Goal: Find specific page/section: Find specific page/section

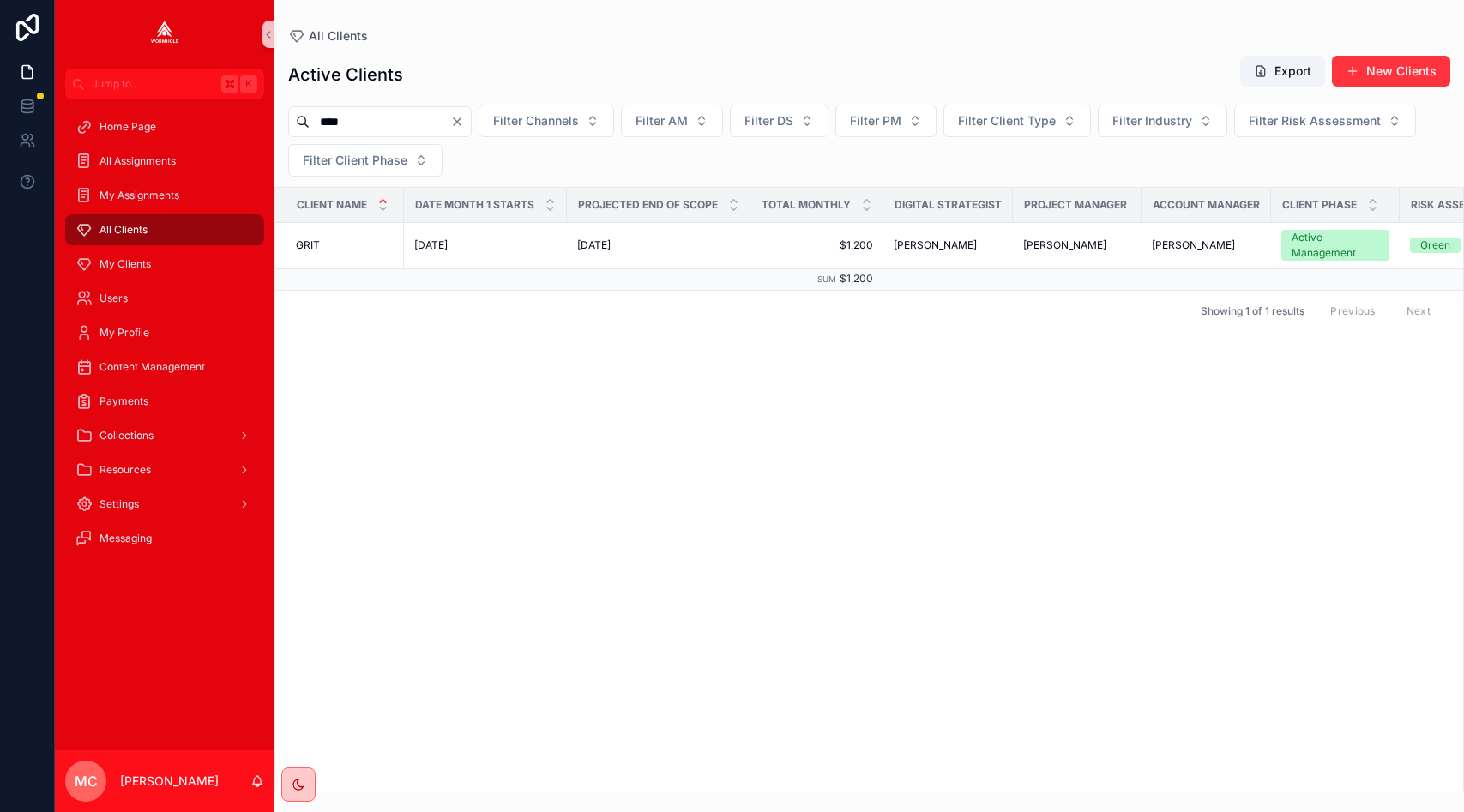
click at [327, 112] on input "****" at bounding box center [380, 122] width 141 height 24
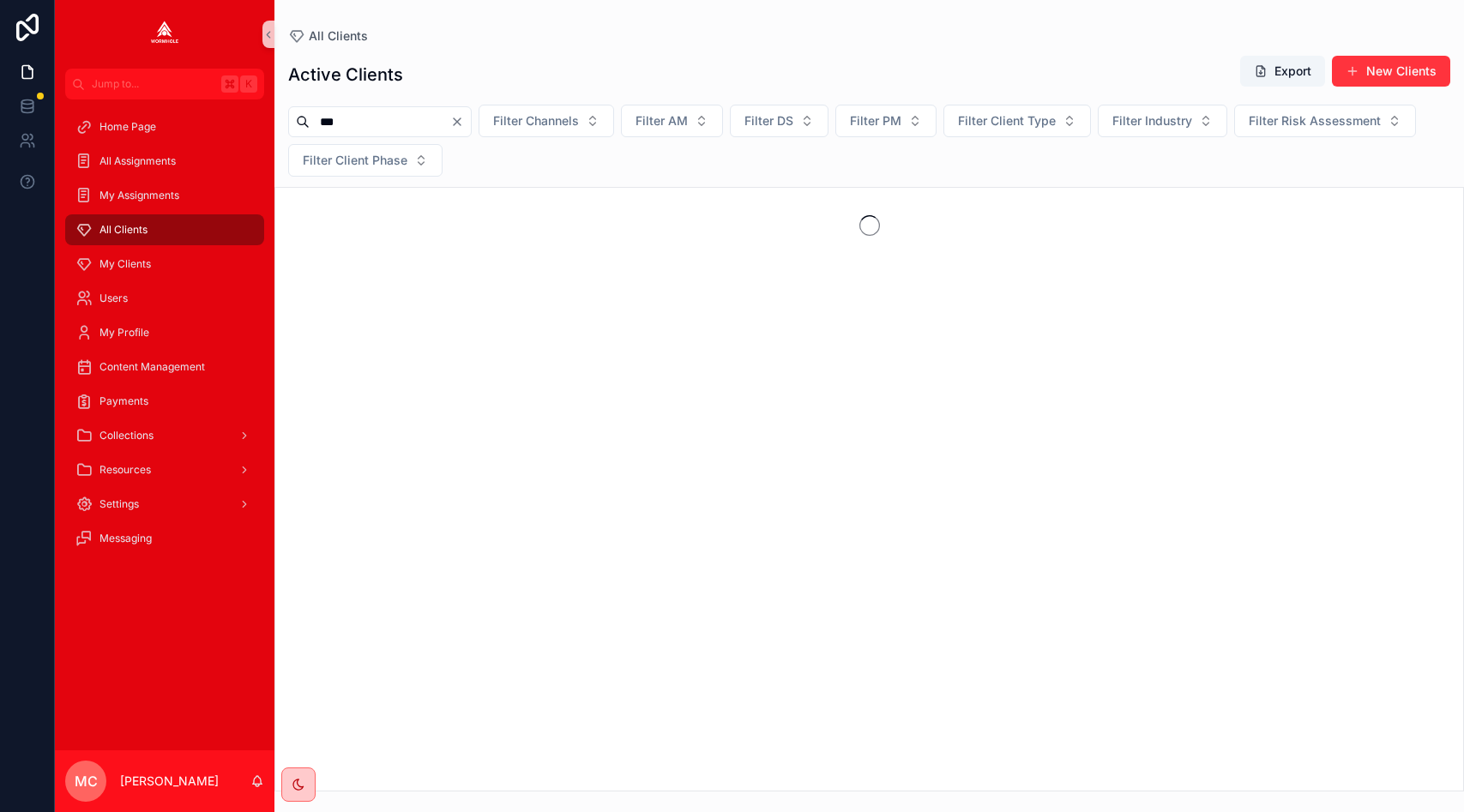
type input "***"
click at [405, 157] on span "Filter Client Phase" at bounding box center [355, 160] width 104 height 17
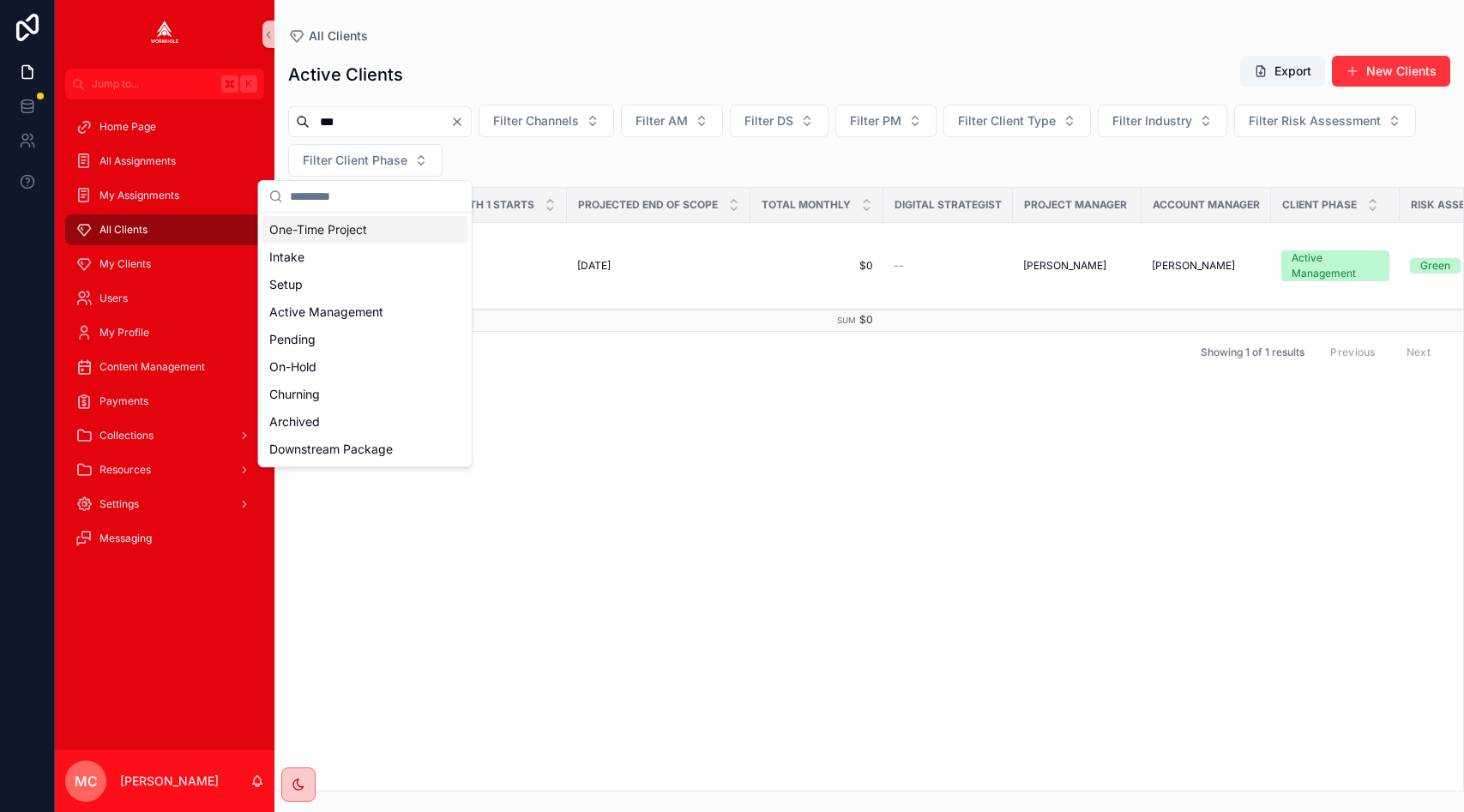
click at [345, 125] on input "***" at bounding box center [380, 122] width 141 height 24
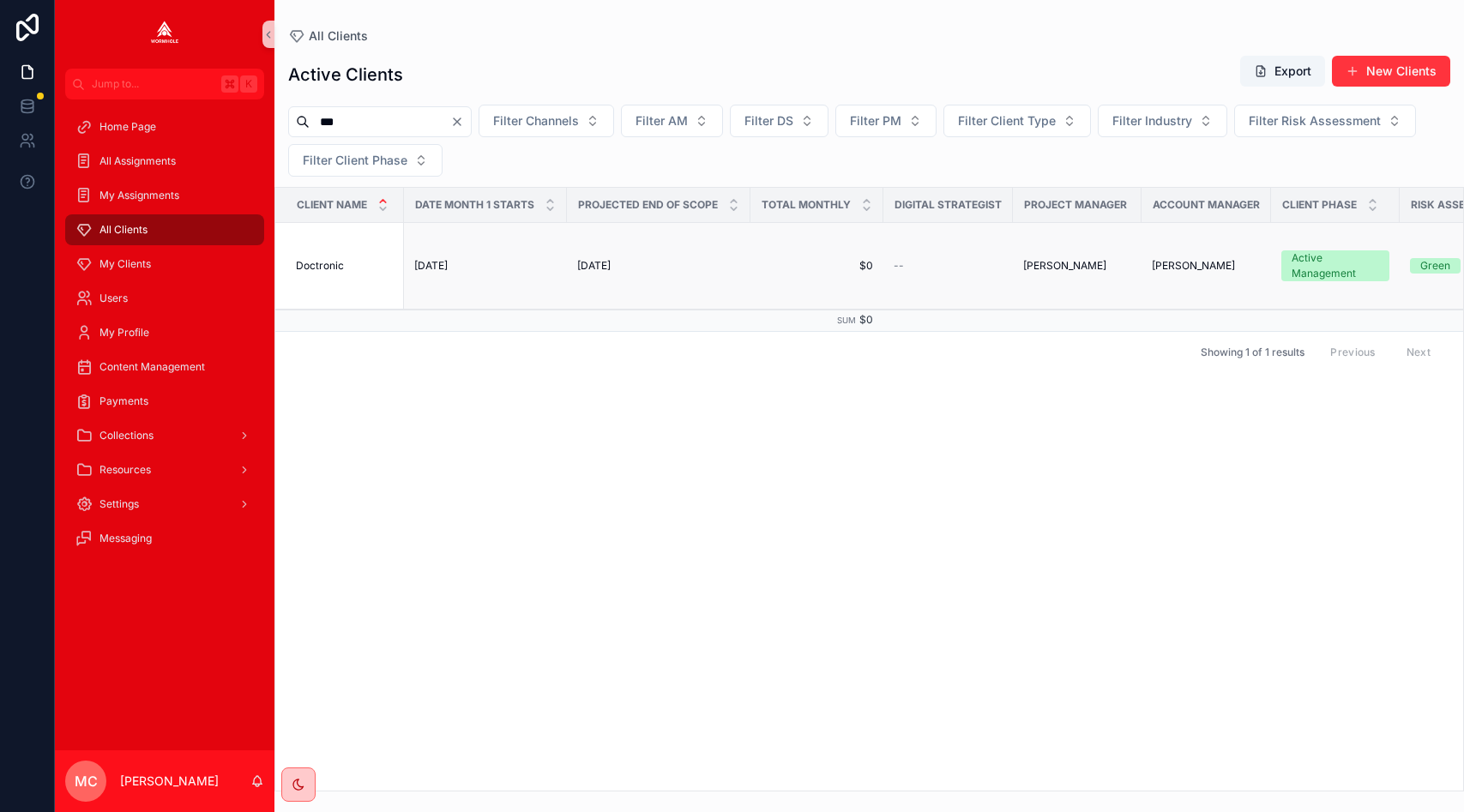
click at [323, 263] on span "Doctronic" at bounding box center [320, 266] width 48 height 14
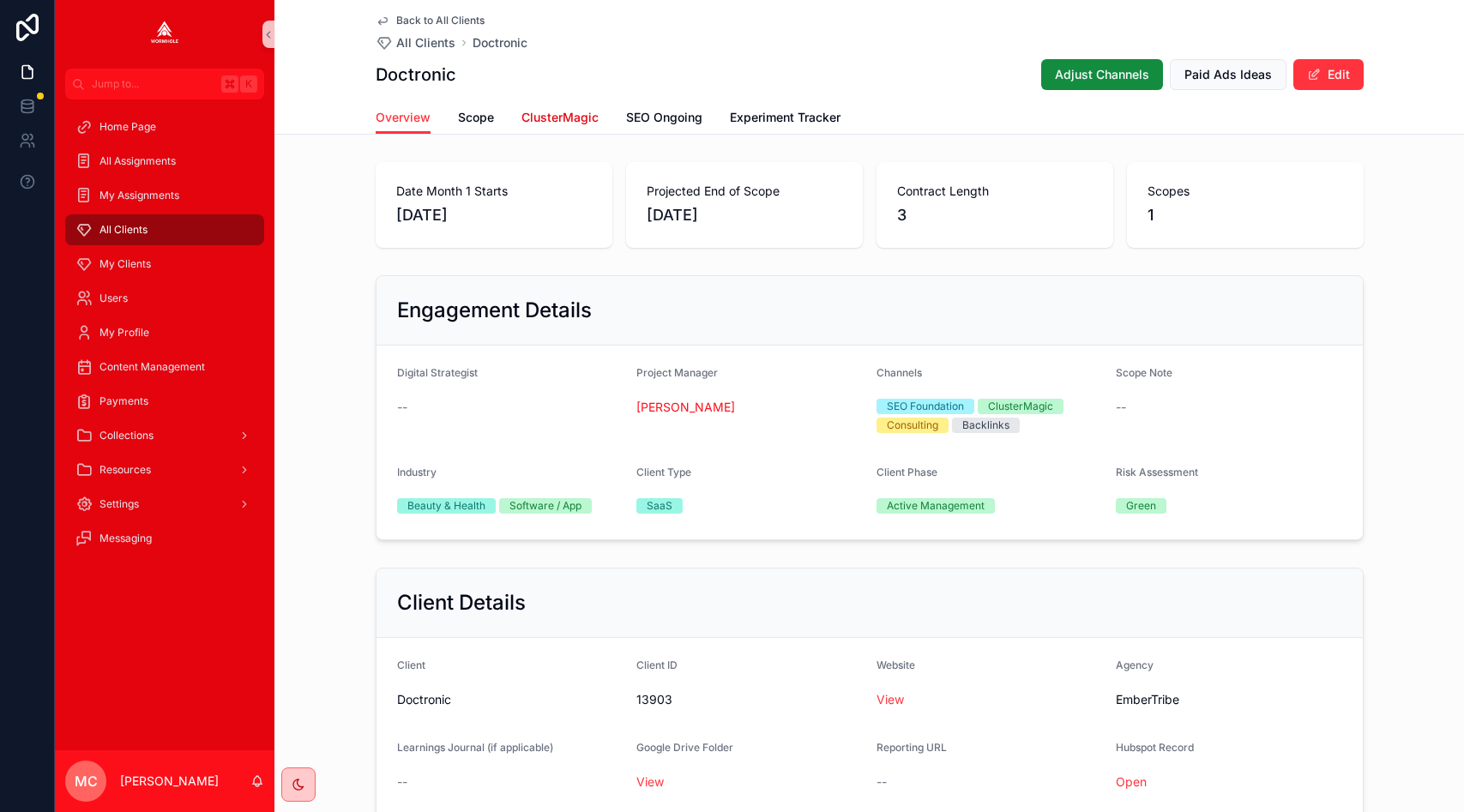
click at [549, 111] on span "ClusterMagic" at bounding box center [560, 118] width 77 height 17
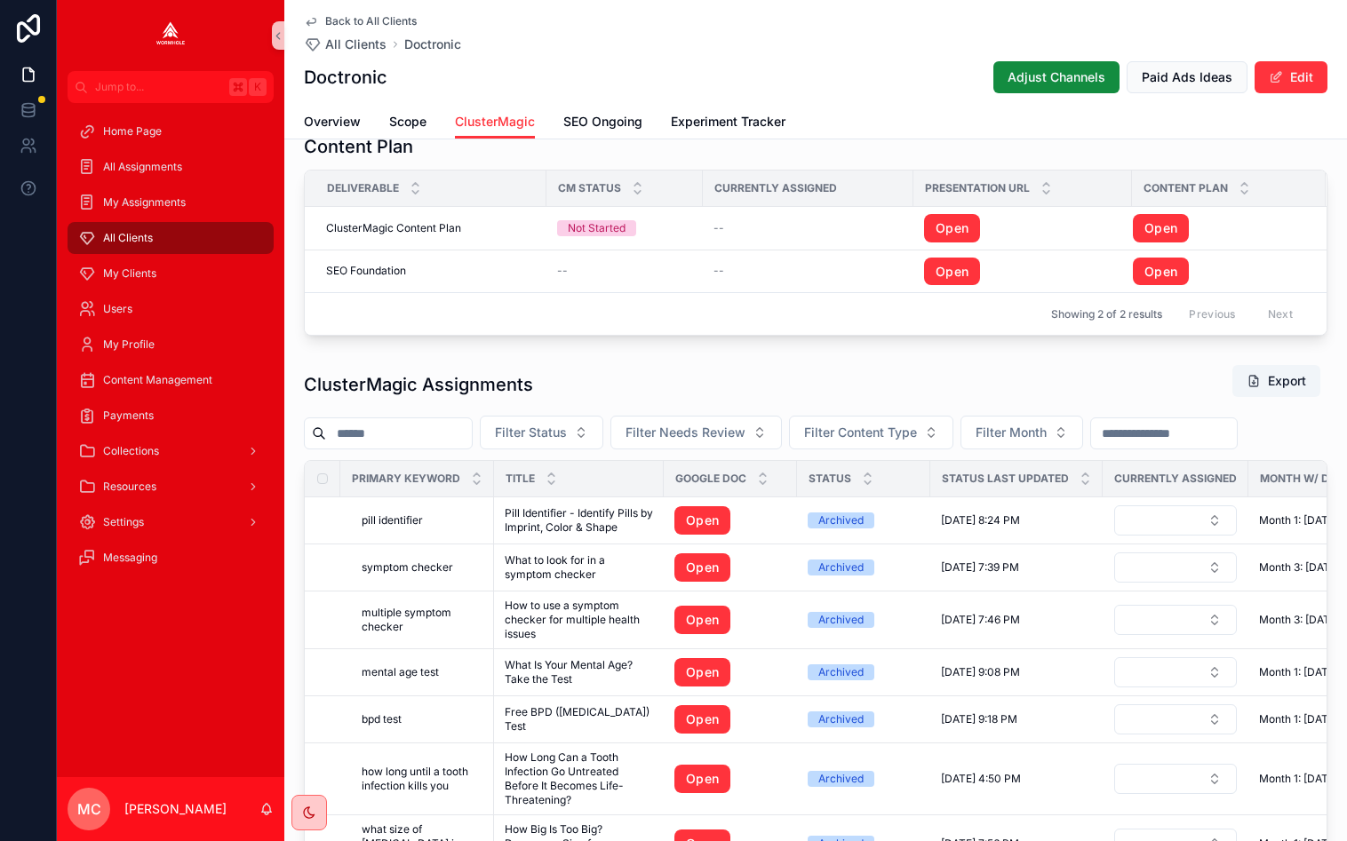
scroll to position [1547, 0]
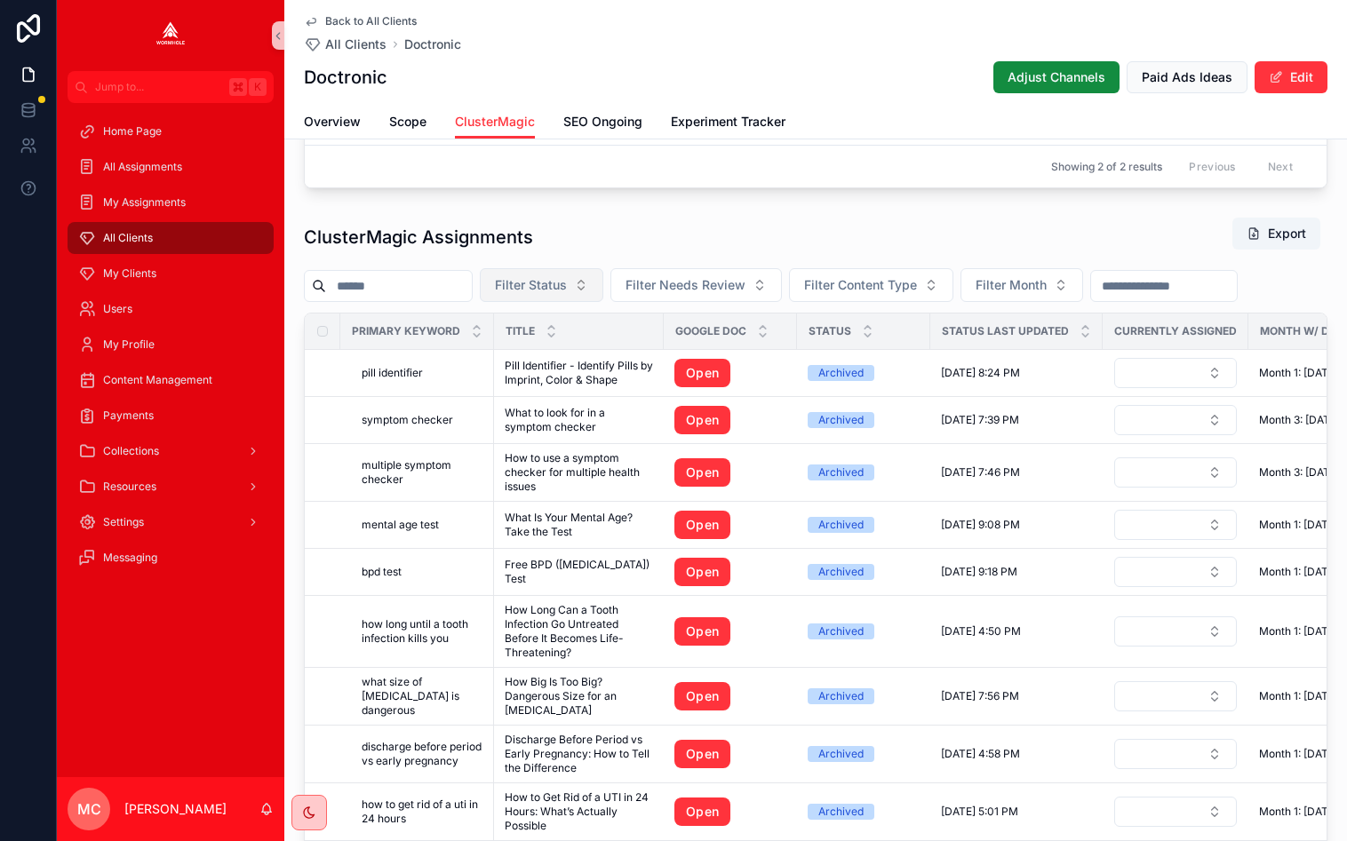
click at [554, 280] on span "Filter Status" at bounding box center [531, 285] width 72 height 18
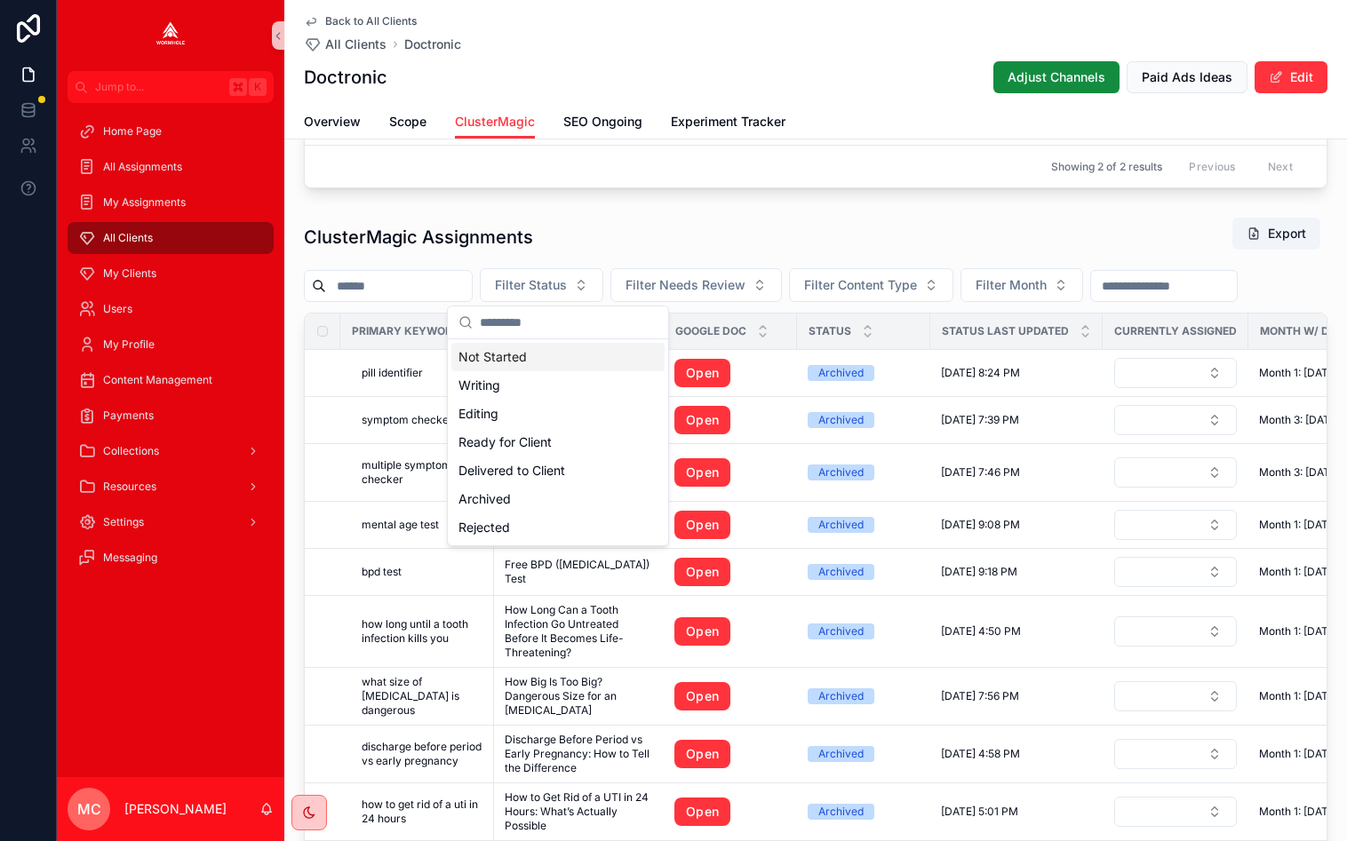
click at [827, 217] on div "ClusterMagic Assignments Export" at bounding box center [815, 237] width 1023 height 41
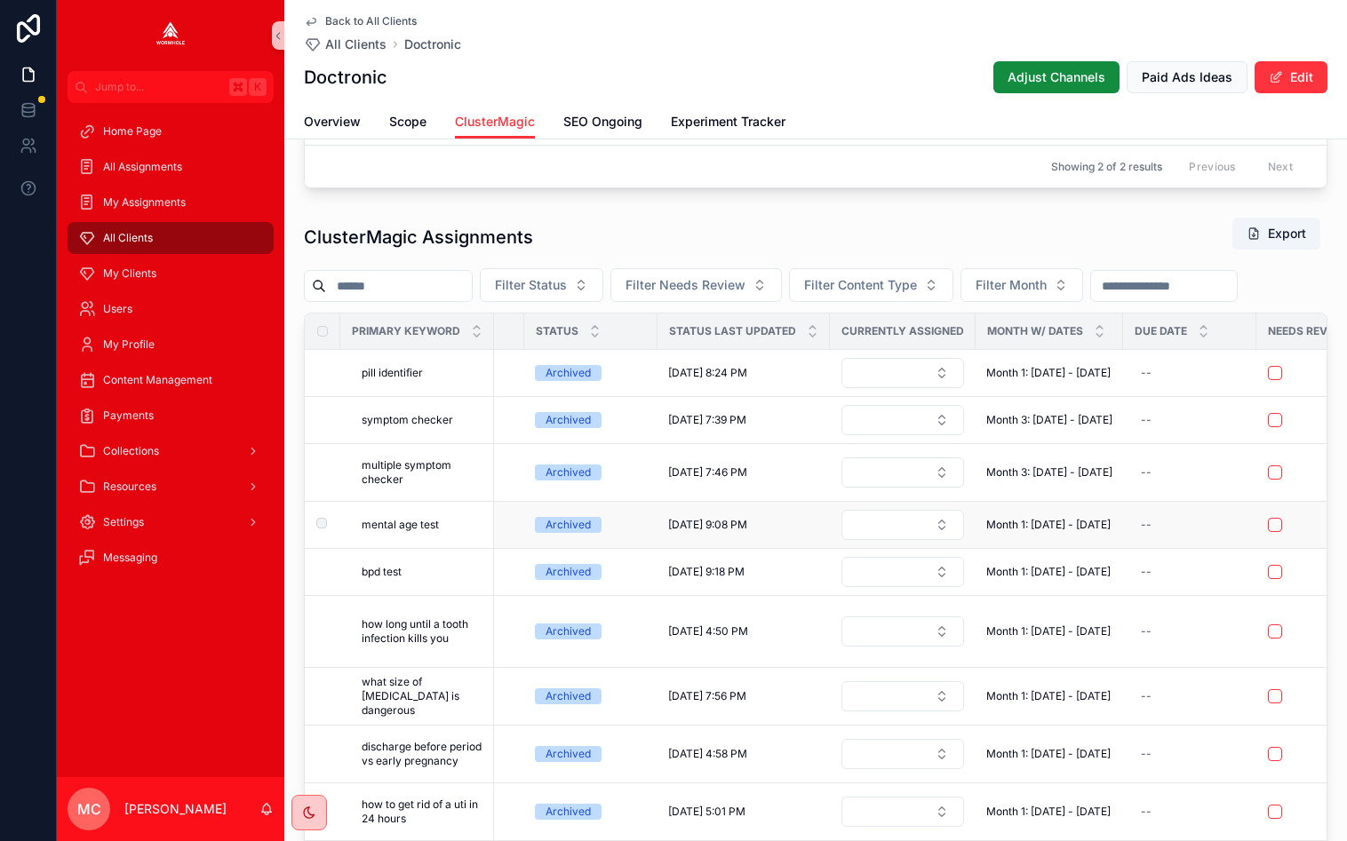
scroll to position [0, 332]
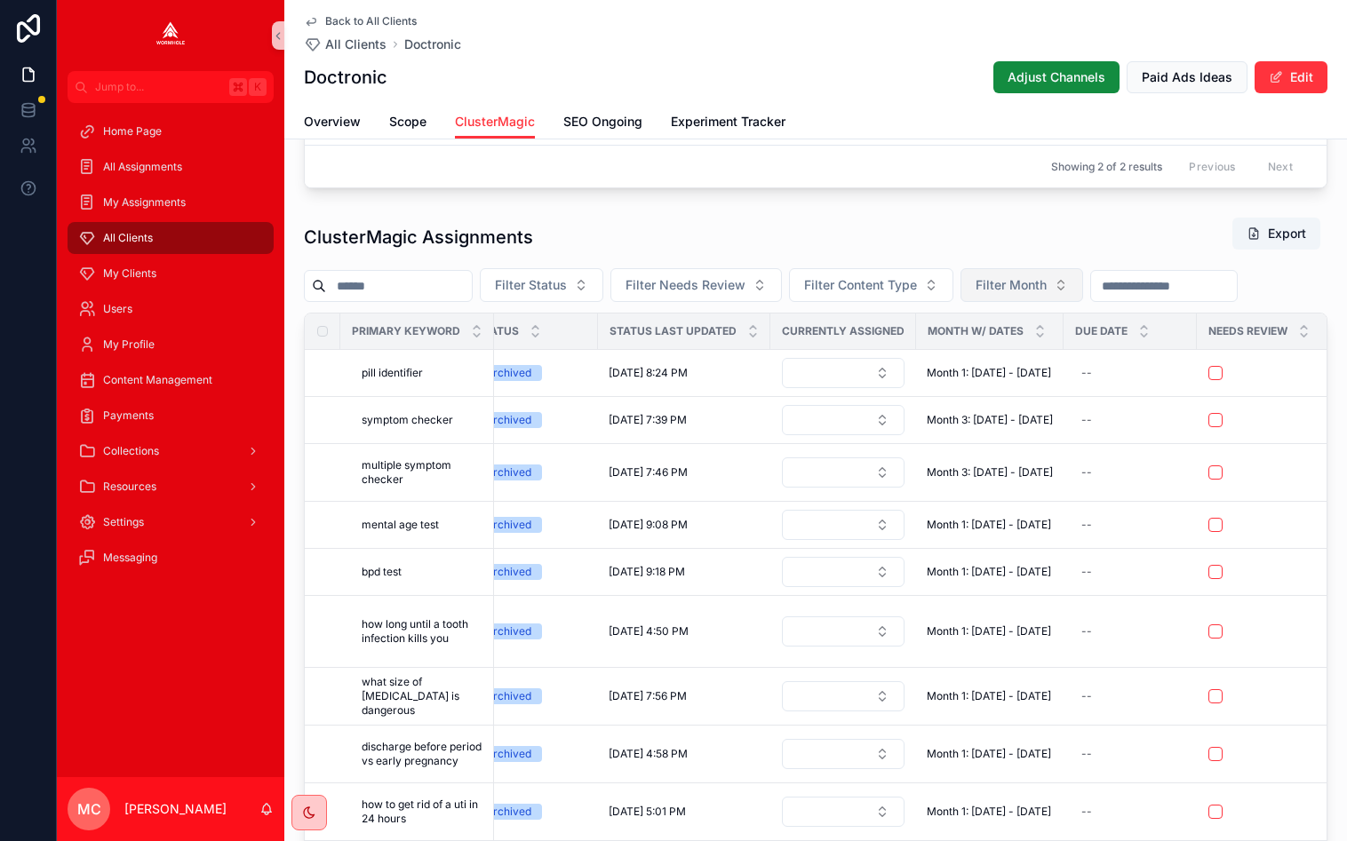
click at [1061, 281] on button "Filter Month" at bounding box center [1021, 285] width 123 height 34
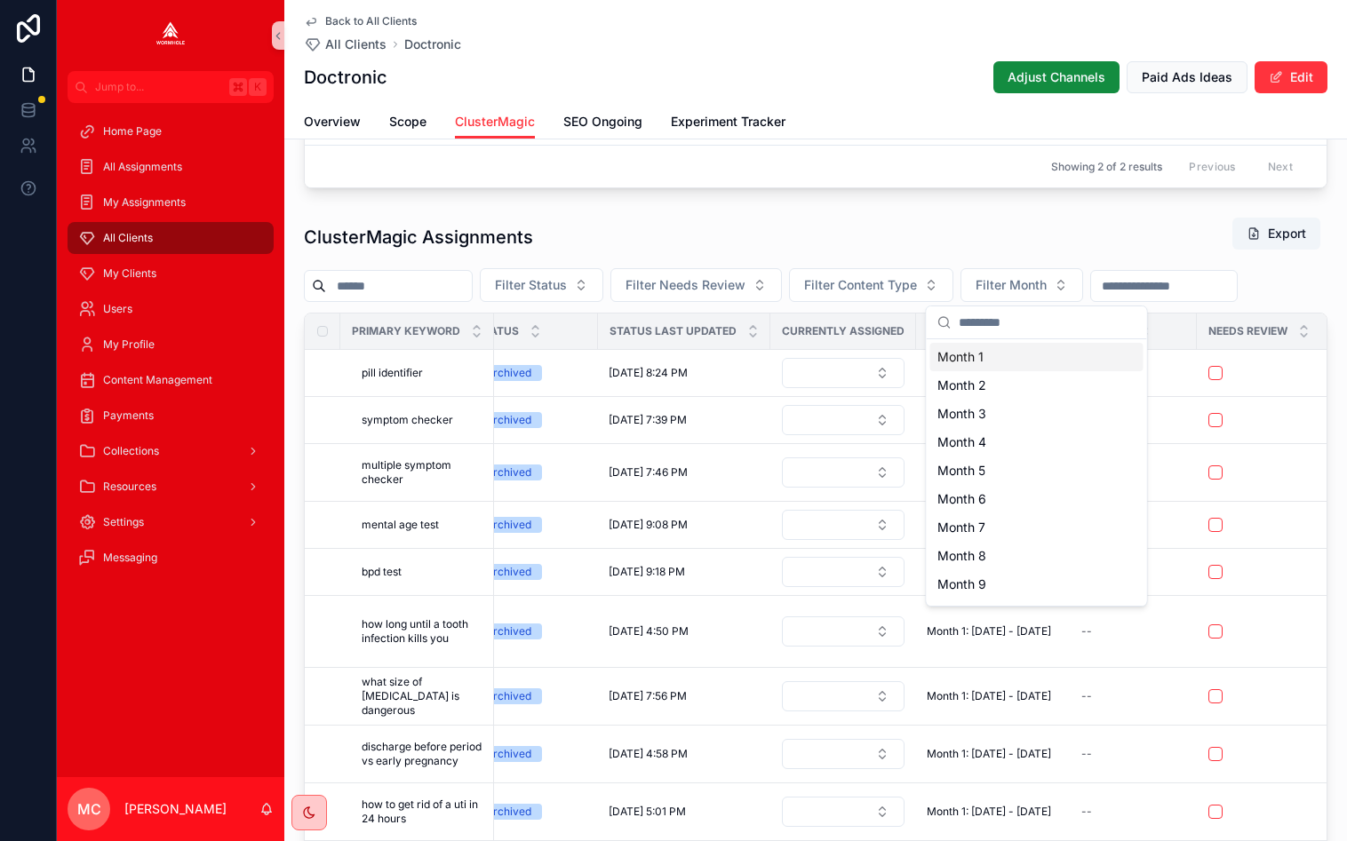
click at [1007, 235] on div "ClusterMagic Assignments Export" at bounding box center [815, 237] width 1023 height 41
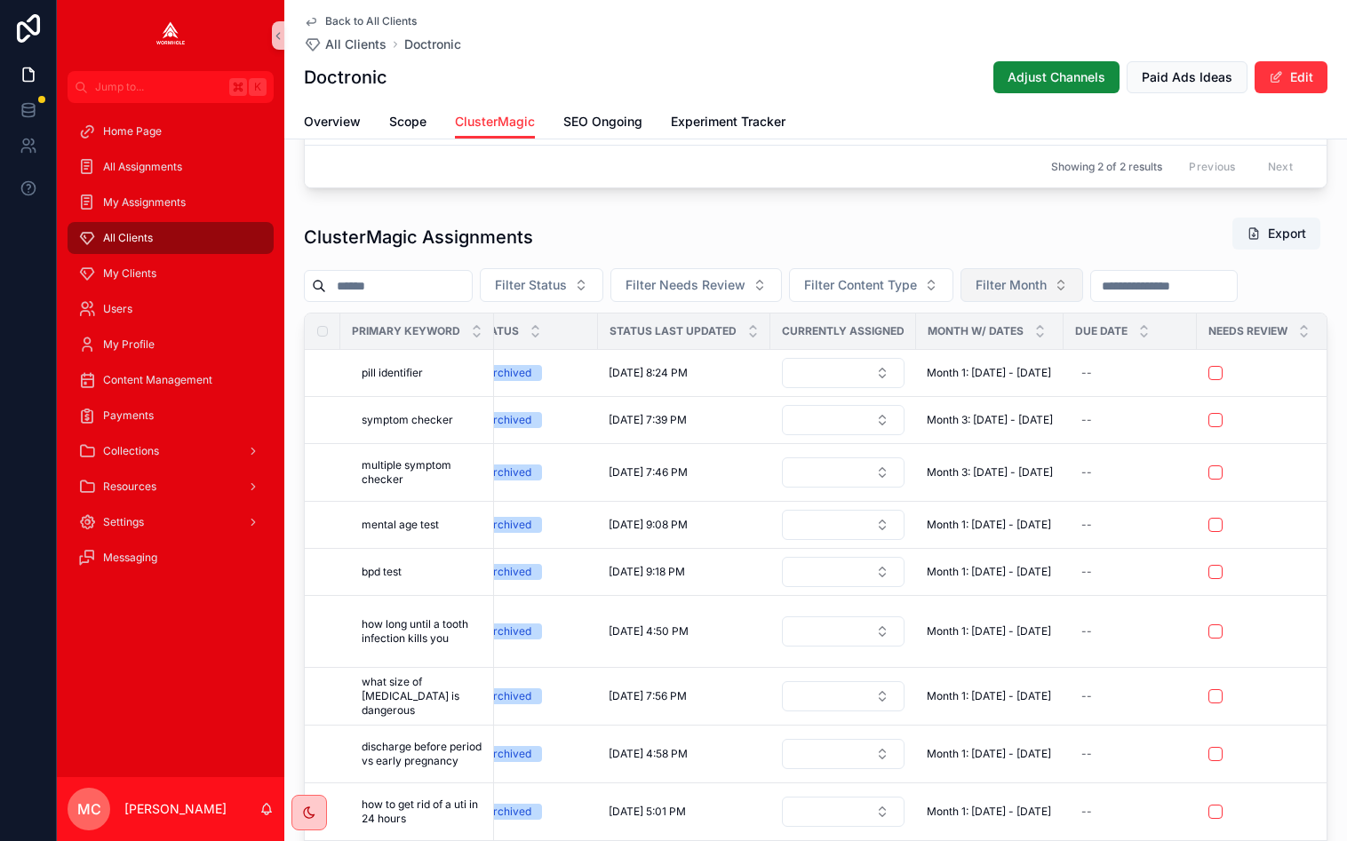
click at [1005, 272] on button "Filter Month" at bounding box center [1021, 285] width 123 height 34
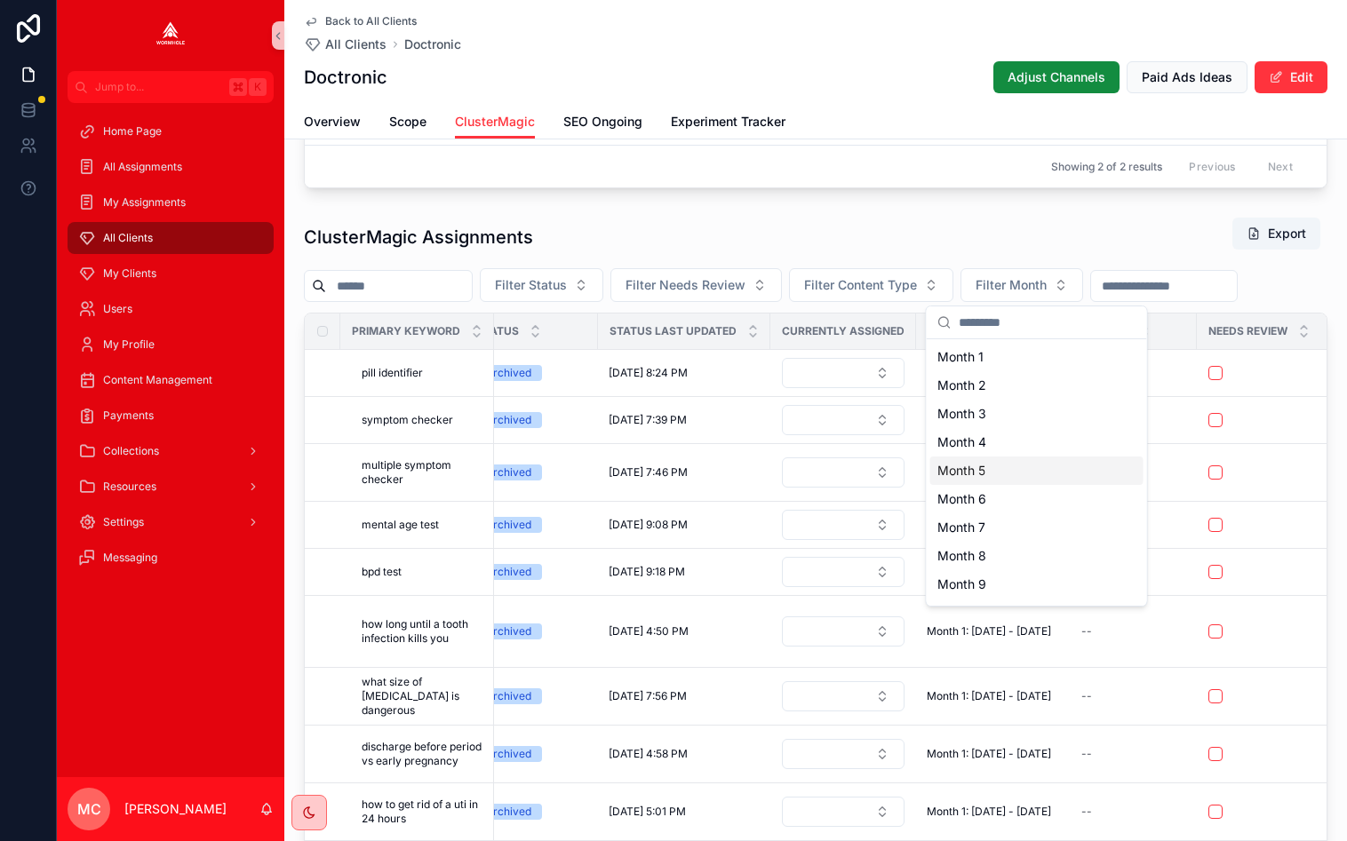
click at [965, 472] on span "Month 5" at bounding box center [961, 471] width 48 height 18
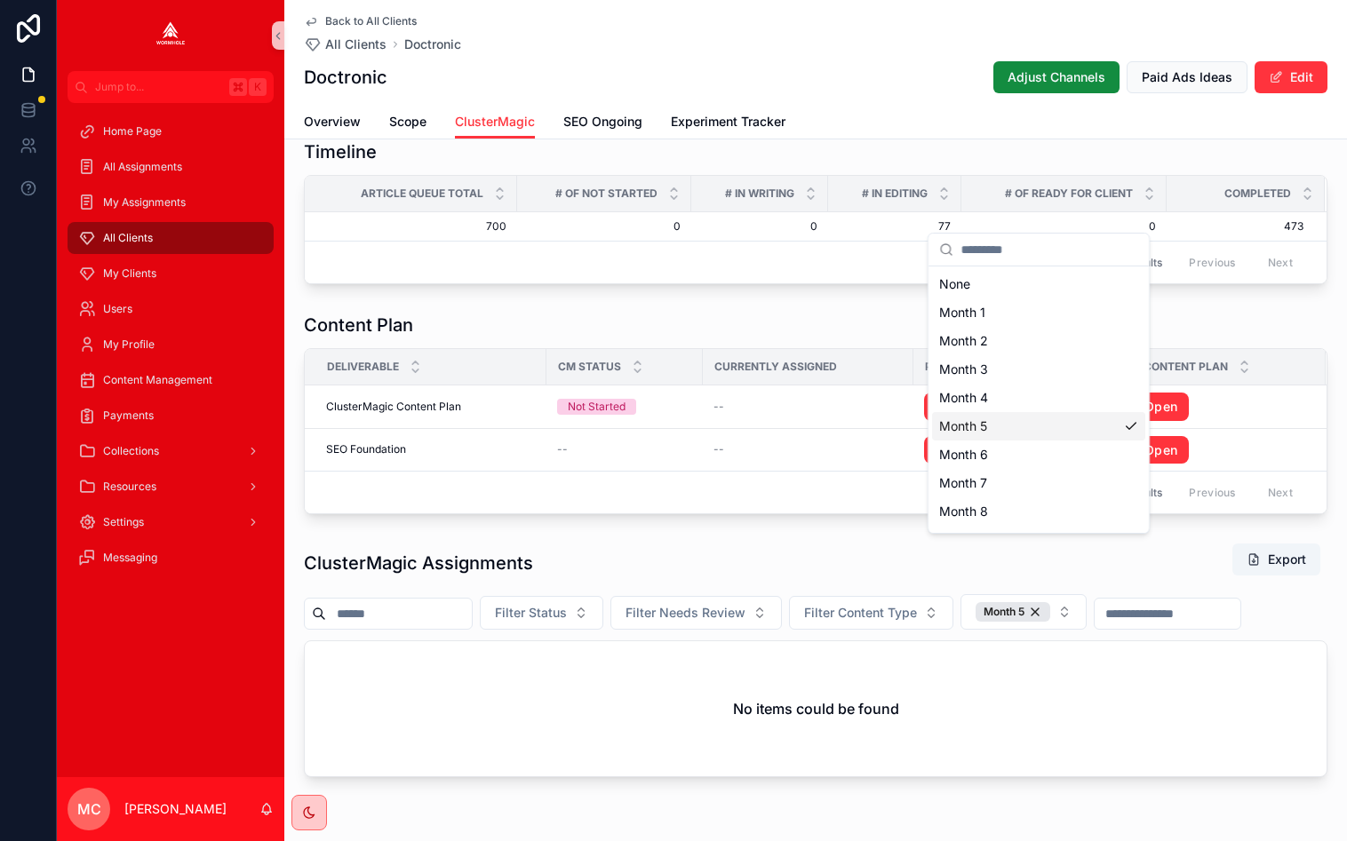
scroll to position [1278, 0]
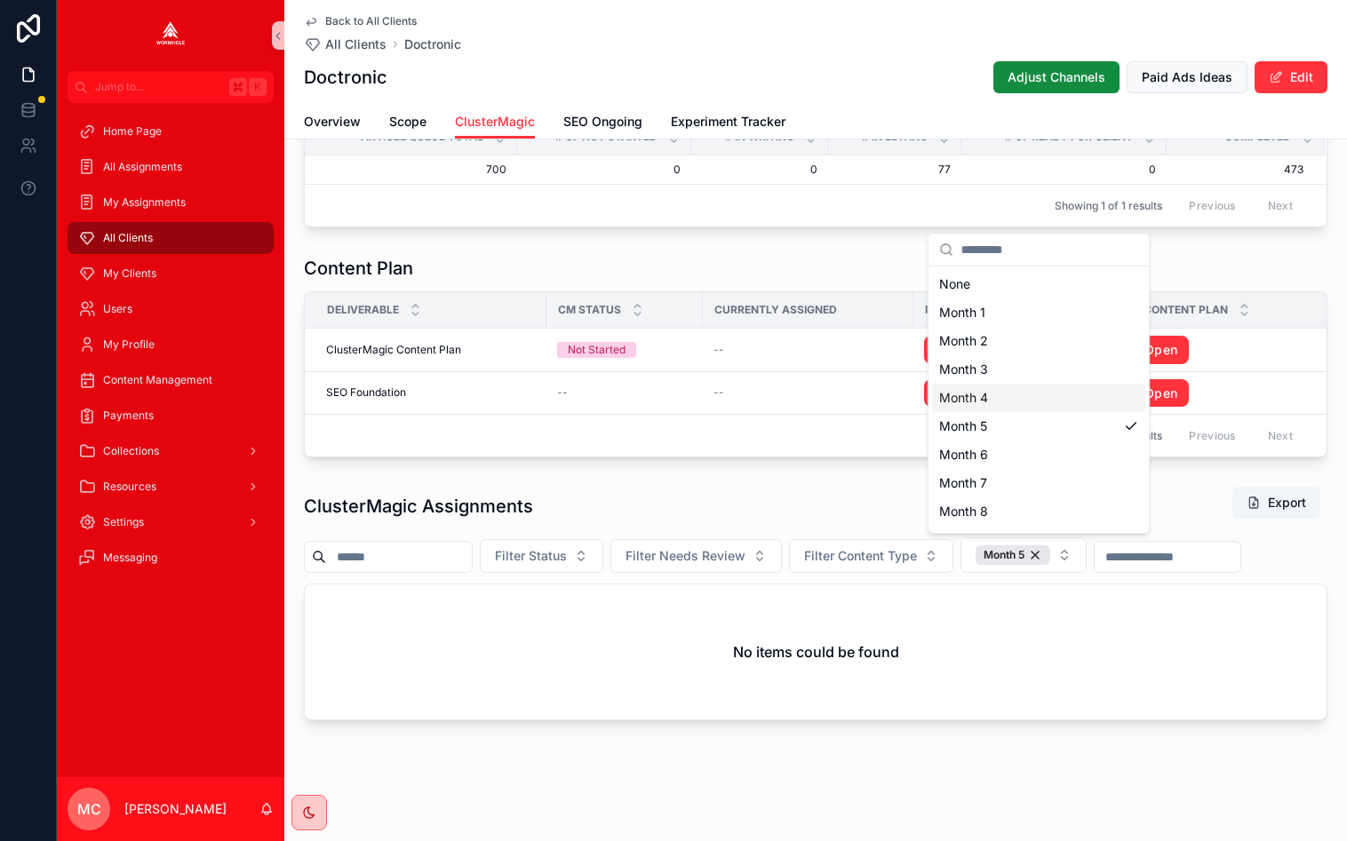
click at [996, 399] on div "Month 4" at bounding box center [1038, 398] width 213 height 28
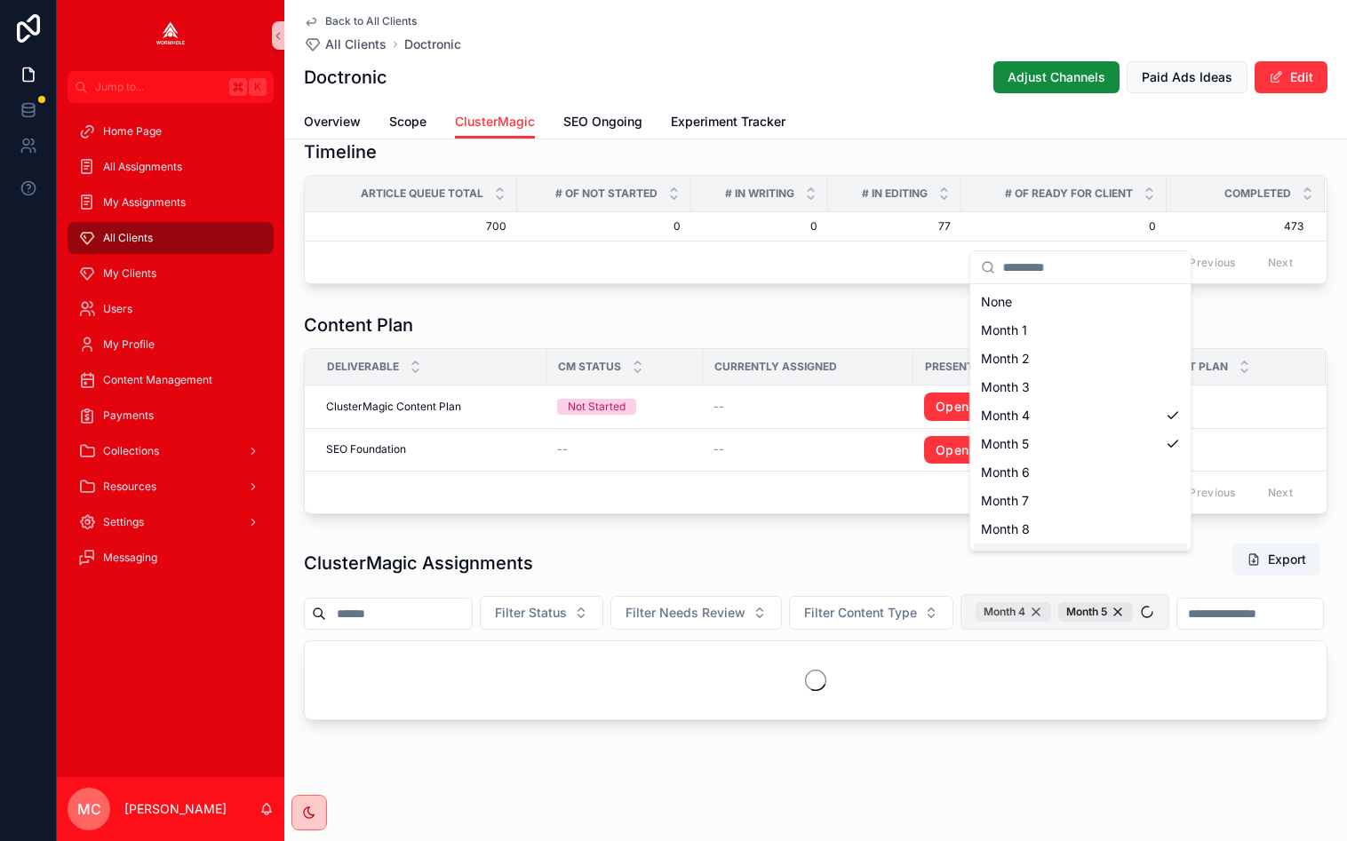
scroll to position [1317, 0]
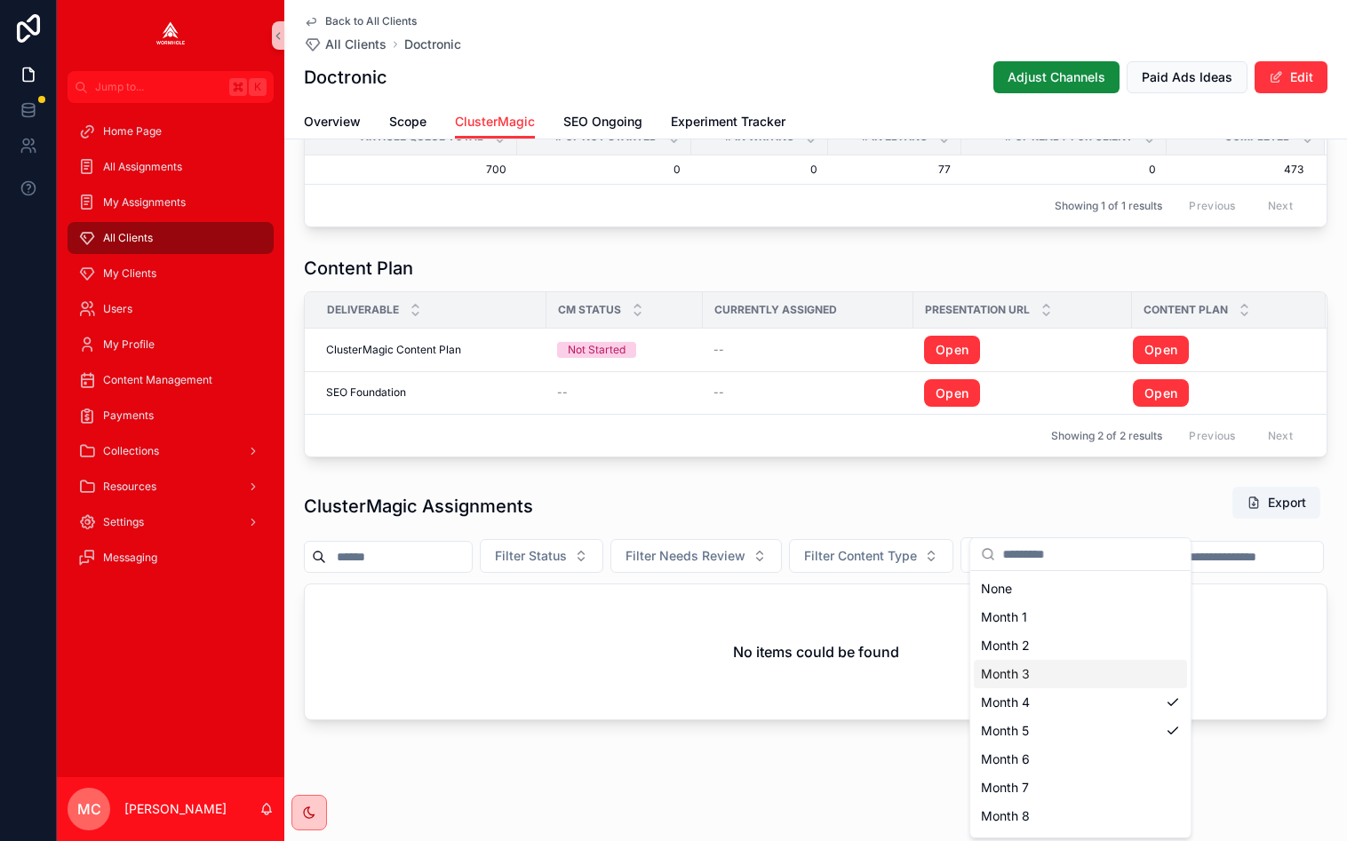
click at [1003, 673] on span "Month 3" at bounding box center [1005, 674] width 49 height 18
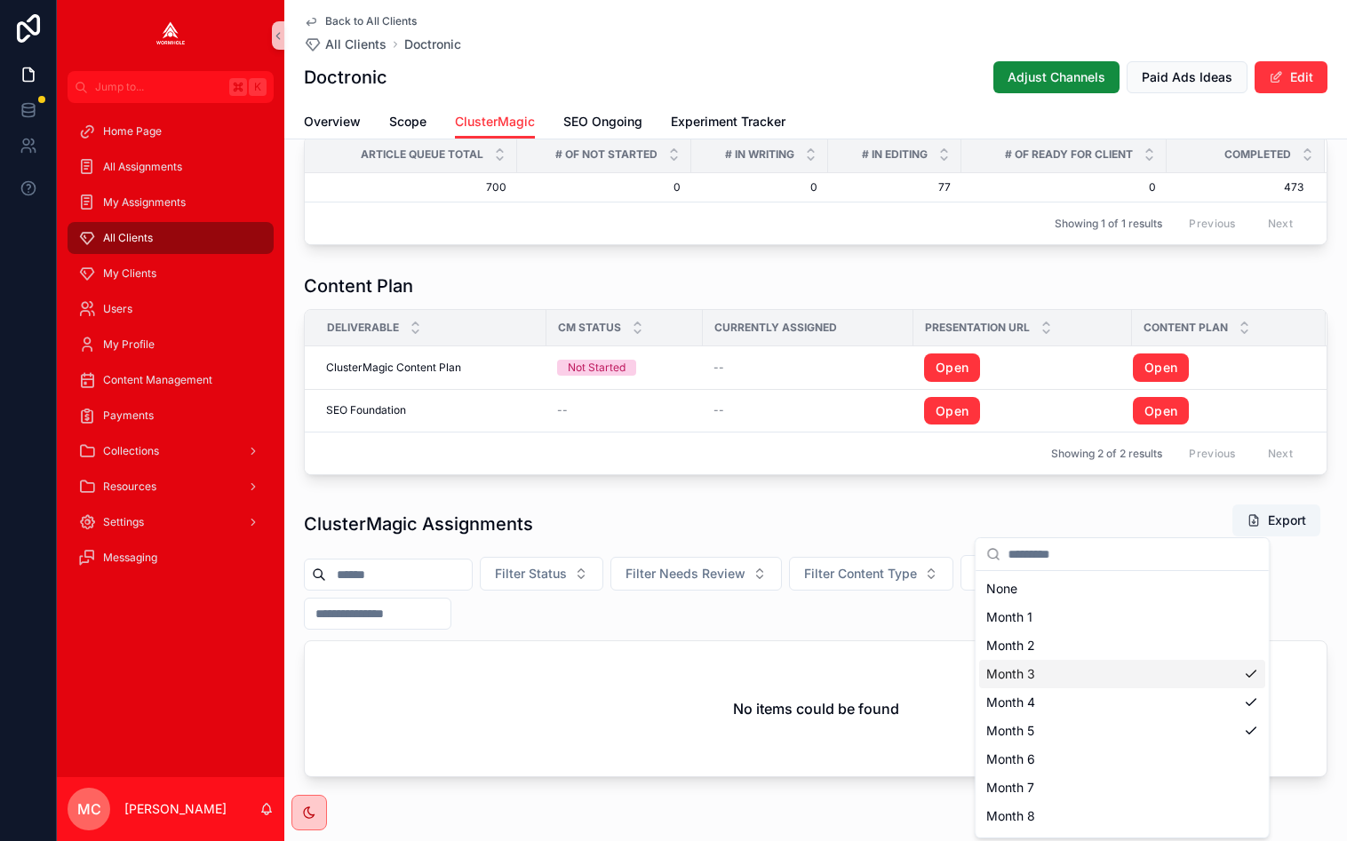
scroll to position [1317, 0]
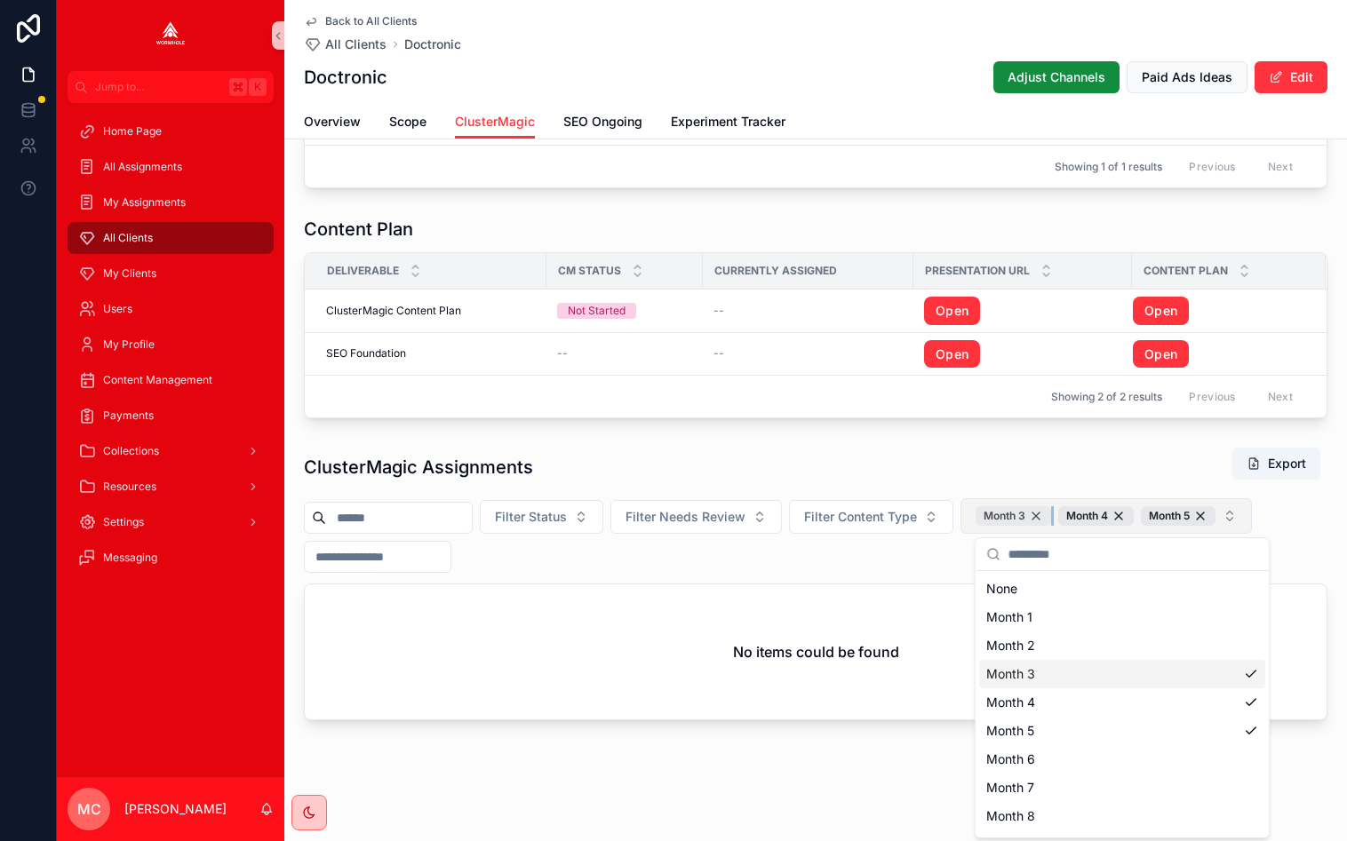
click at [1050, 513] on div "Month 3" at bounding box center [1012, 516] width 75 height 20
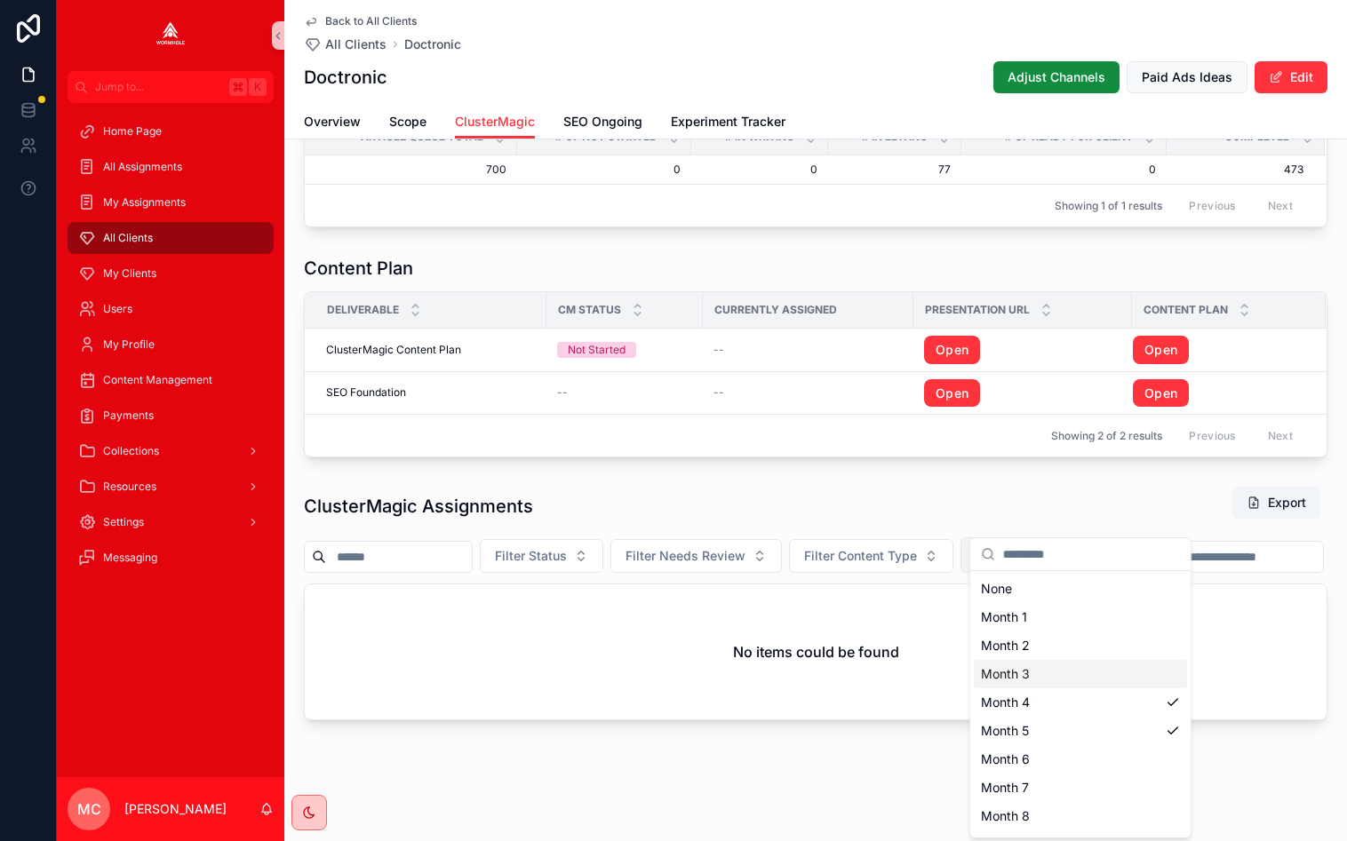
click at [1050, 545] on div "Month 4" at bounding box center [1012, 555] width 75 height 20
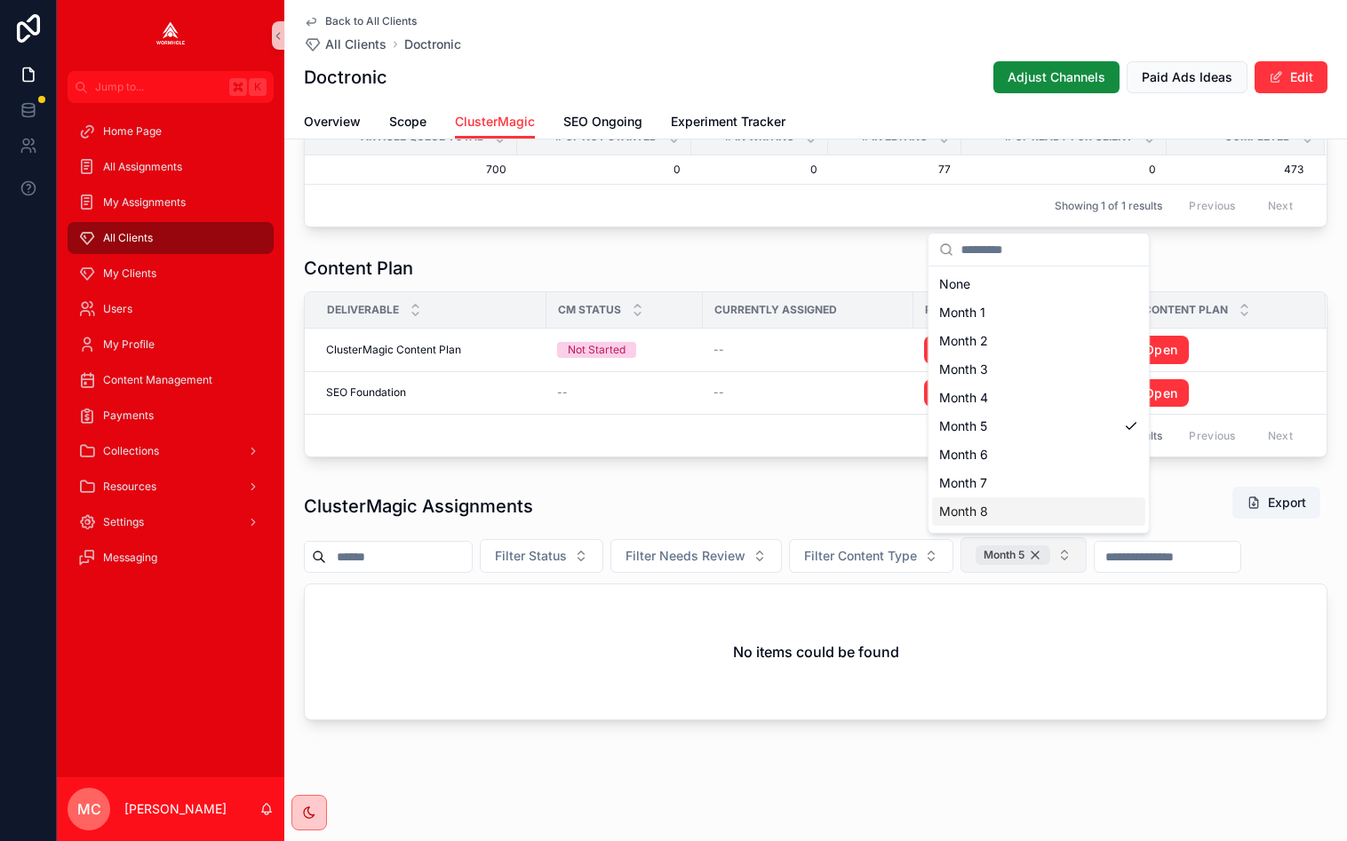
click at [1050, 557] on div "Month 5" at bounding box center [1012, 555] width 75 height 20
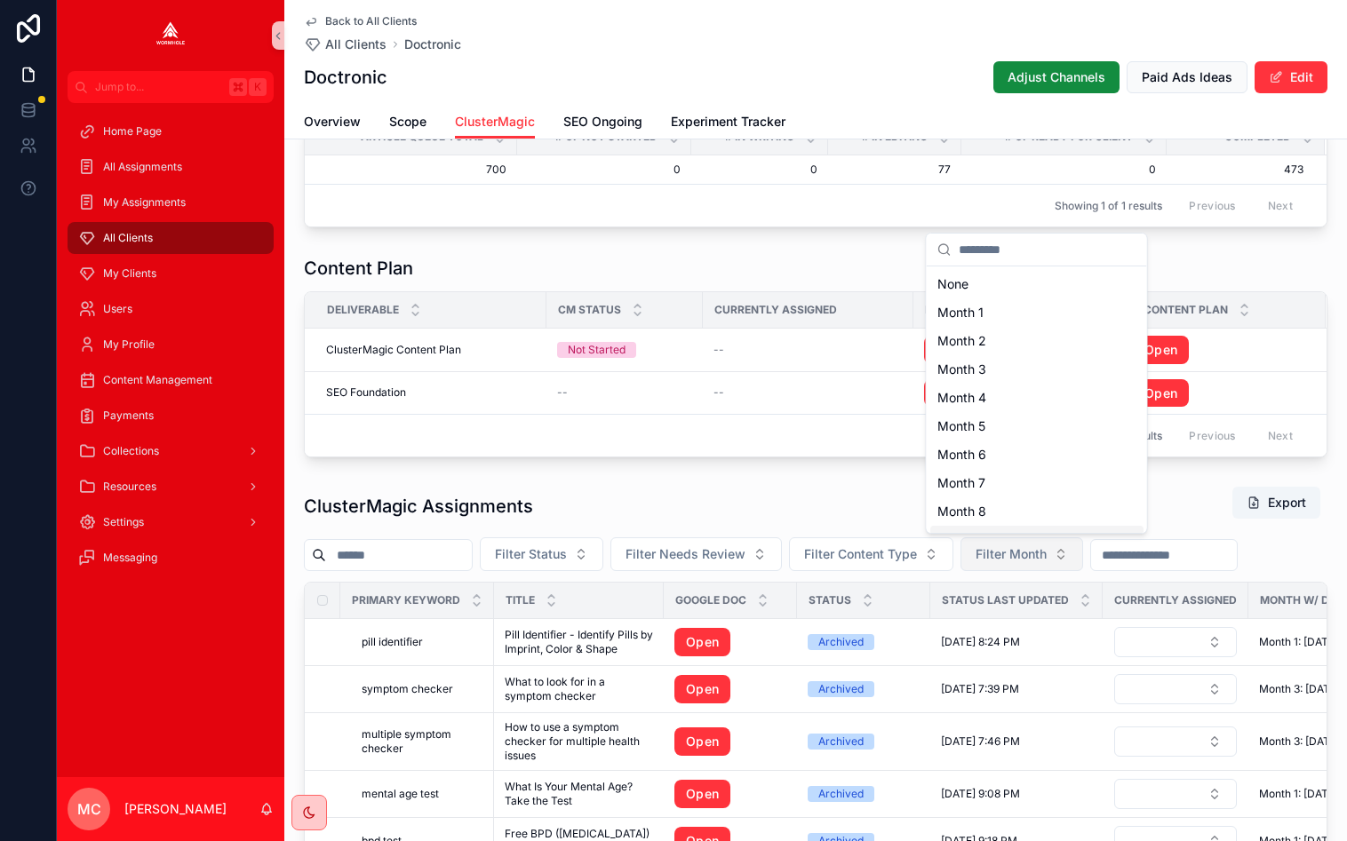
click at [912, 499] on div "ClusterMagic Assignments Export" at bounding box center [815, 506] width 1023 height 41
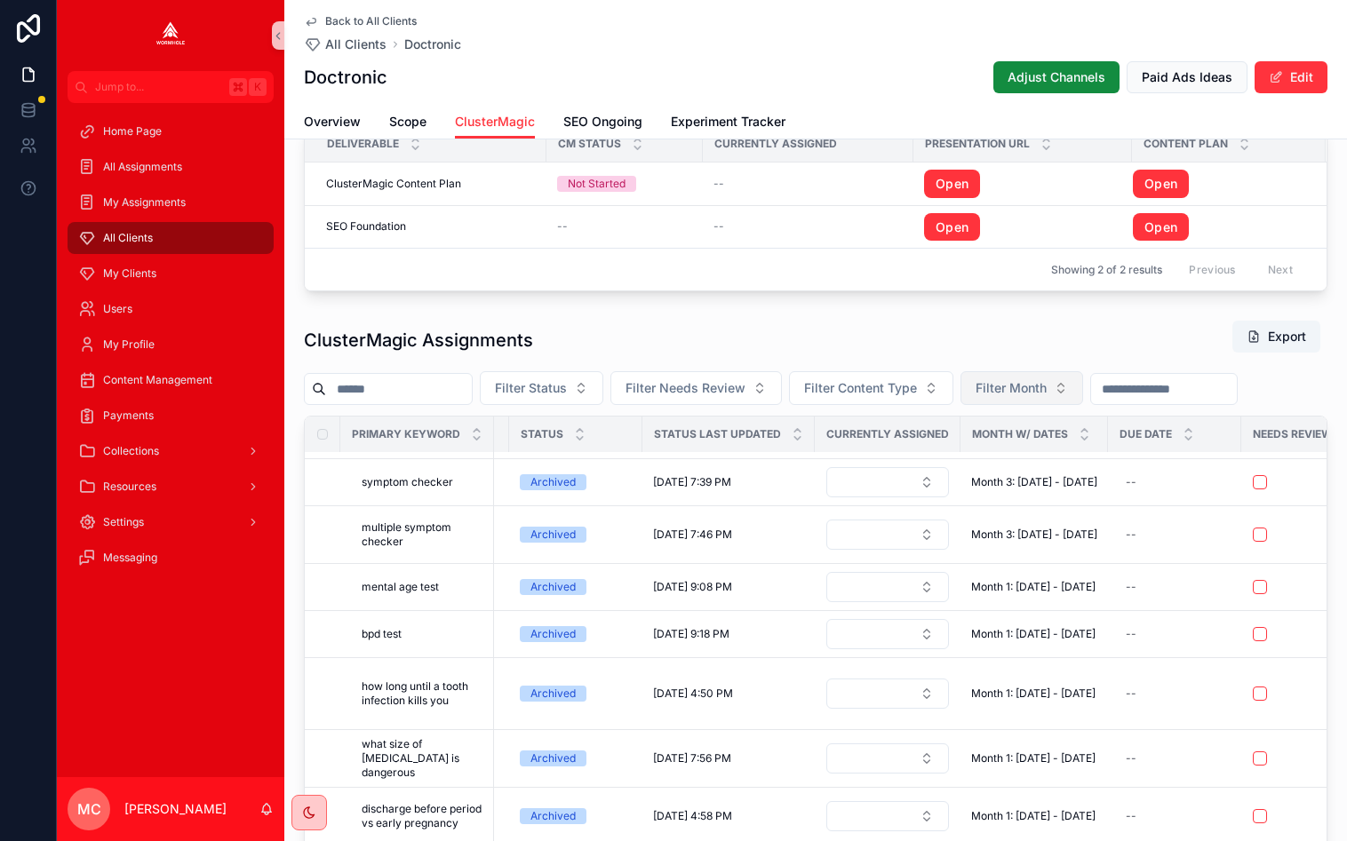
scroll to position [1446, 0]
click at [1083, 435] on icon at bounding box center [1084, 436] width 6 height 3
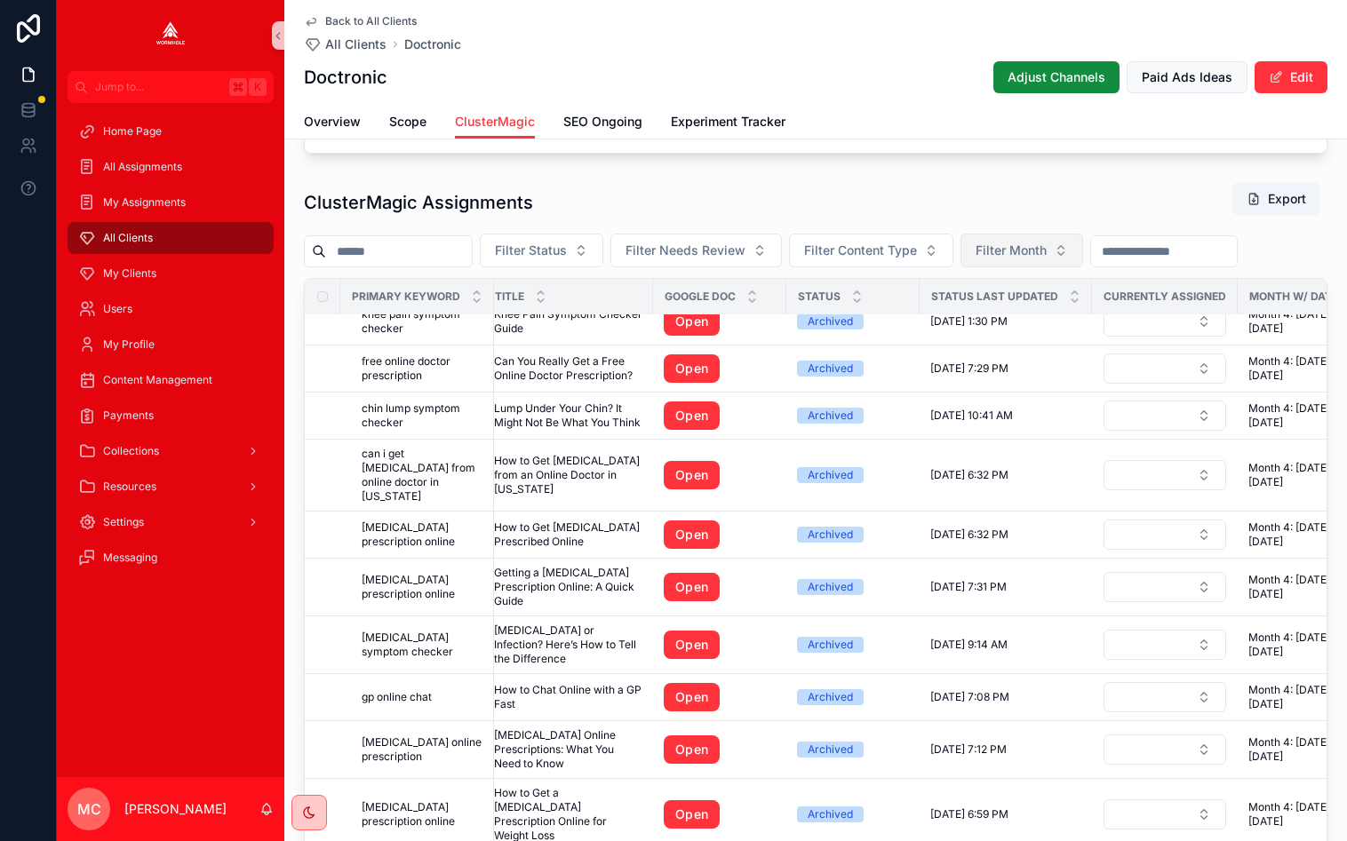
scroll to position [650, 0]
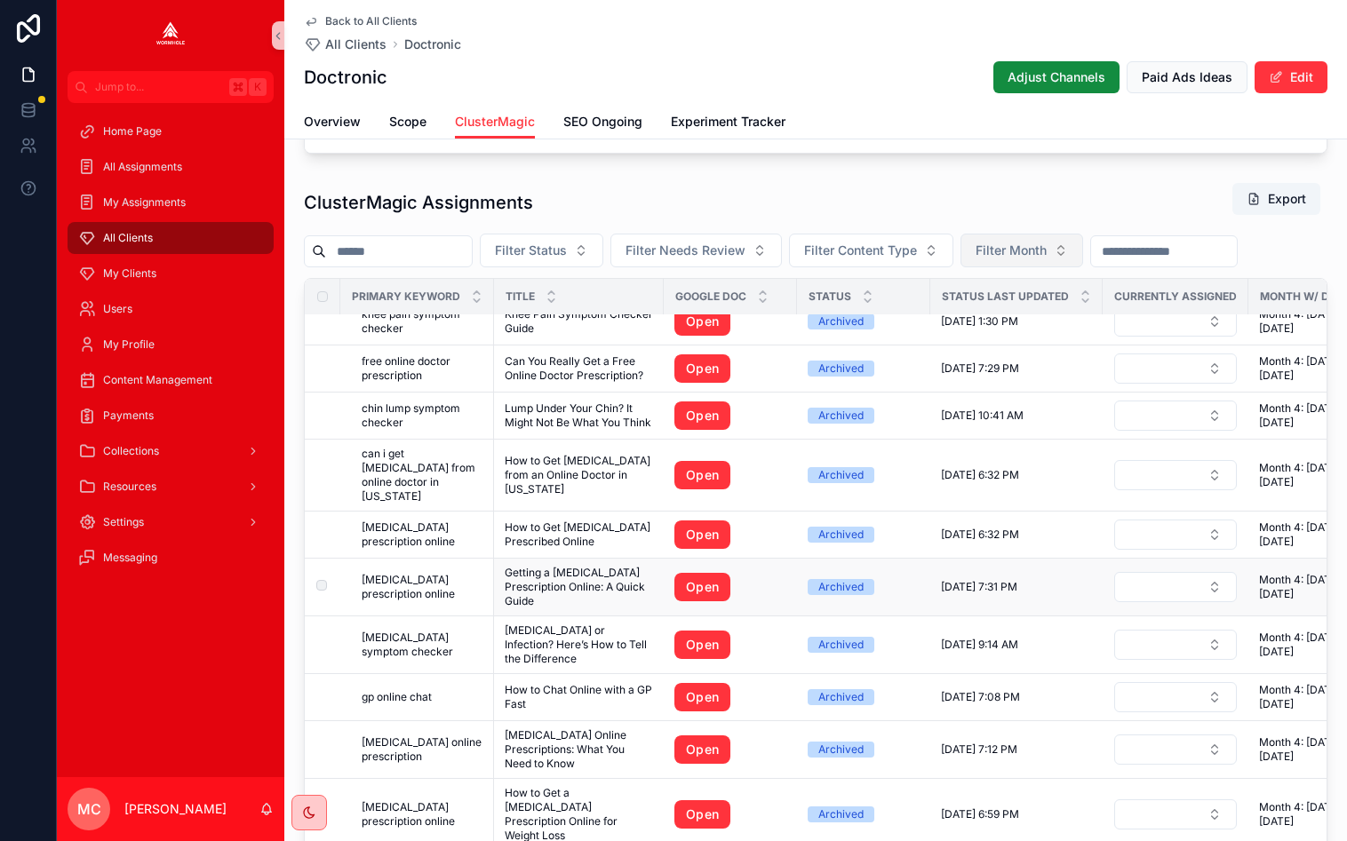
drag, startPoint x: 416, startPoint y: 584, endPoint x: 360, endPoint y: 567, distance: 58.4
click at [550, 585] on span "Getting a [MEDICAL_DATA] Prescription Online: A Quick Guide" at bounding box center [578, 587] width 148 height 43
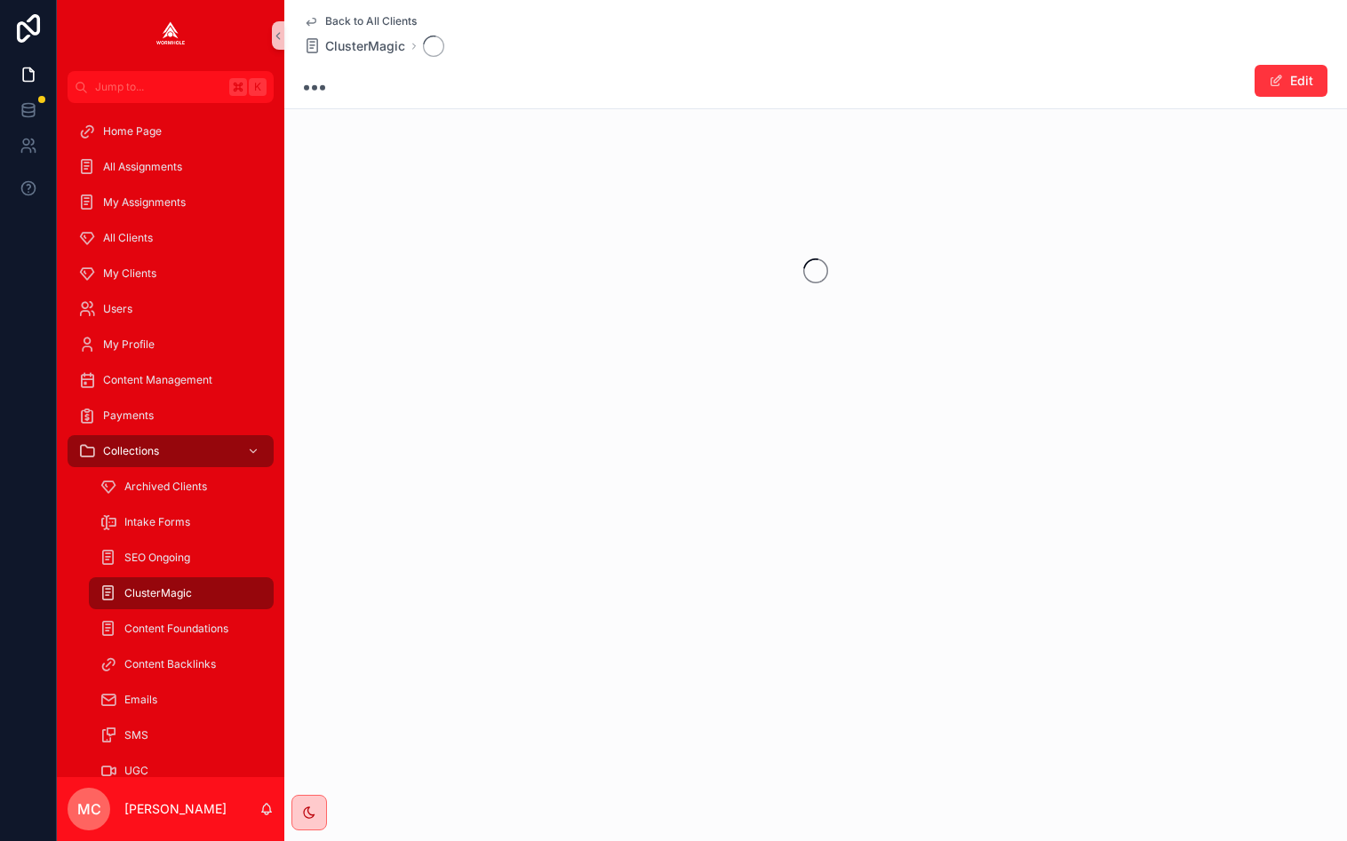
drag, startPoint x: 550, startPoint y: 585, endPoint x: 531, endPoint y: 585, distance: 18.7
click at [531, 585] on div "Back to All Clients ClusterMagic Edit" at bounding box center [815, 420] width 1062 height 841
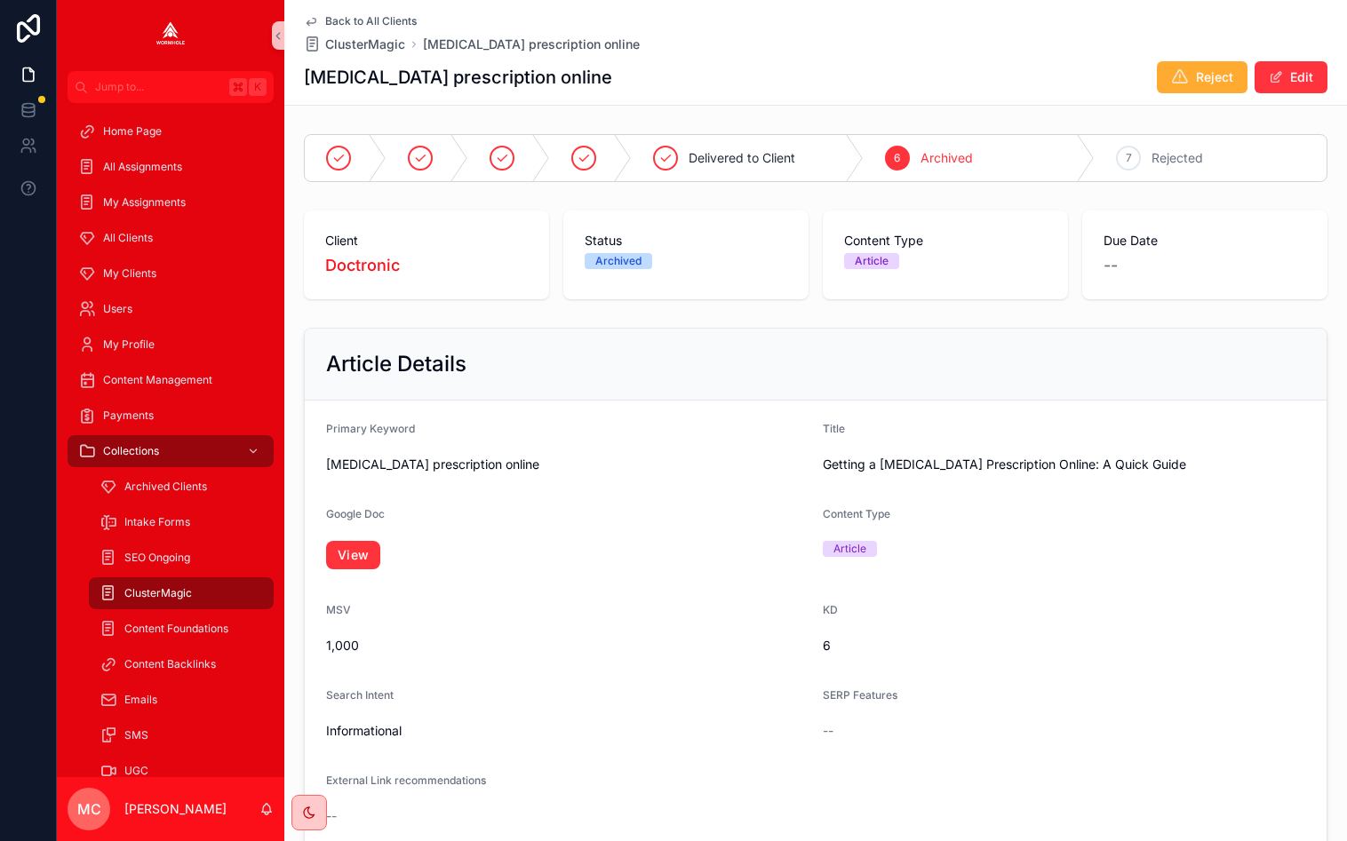
click at [369, 468] on span "[MEDICAL_DATA] prescription online" at bounding box center [567, 465] width 482 height 18
copy span "[MEDICAL_DATA] prescription online"
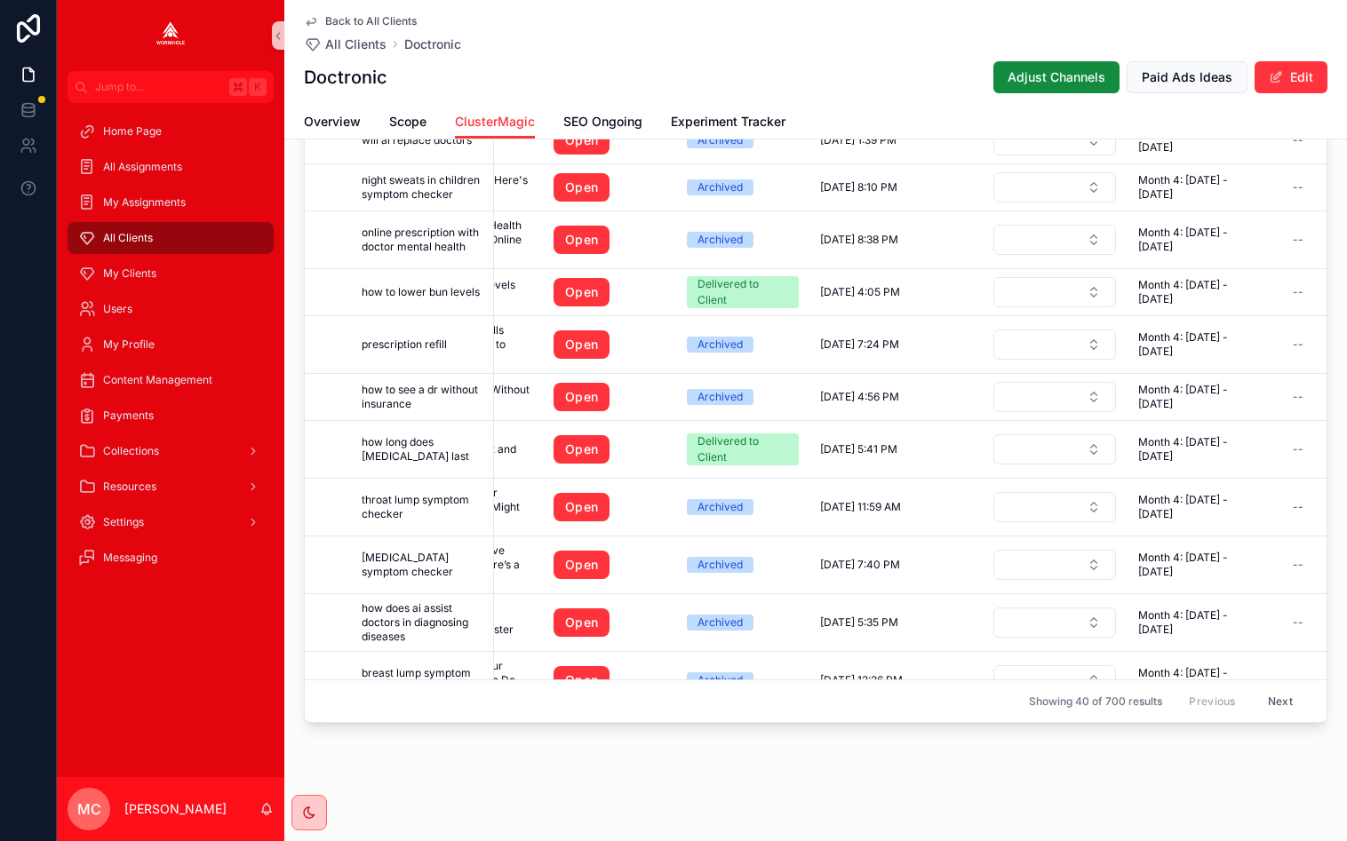
scroll to position [1772, 0]
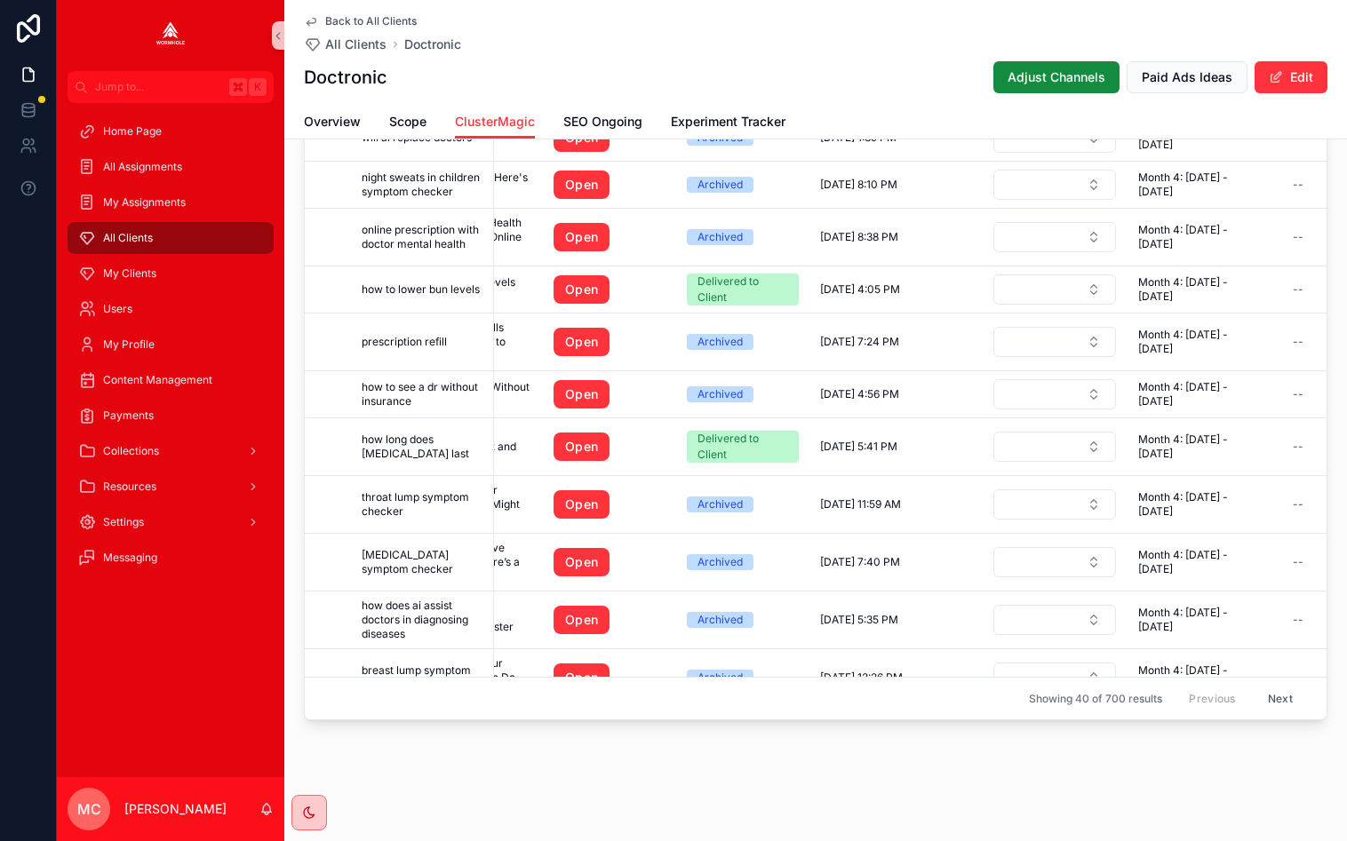
click at [1279, 695] on button "Next" at bounding box center [1280, 699] width 50 height 28
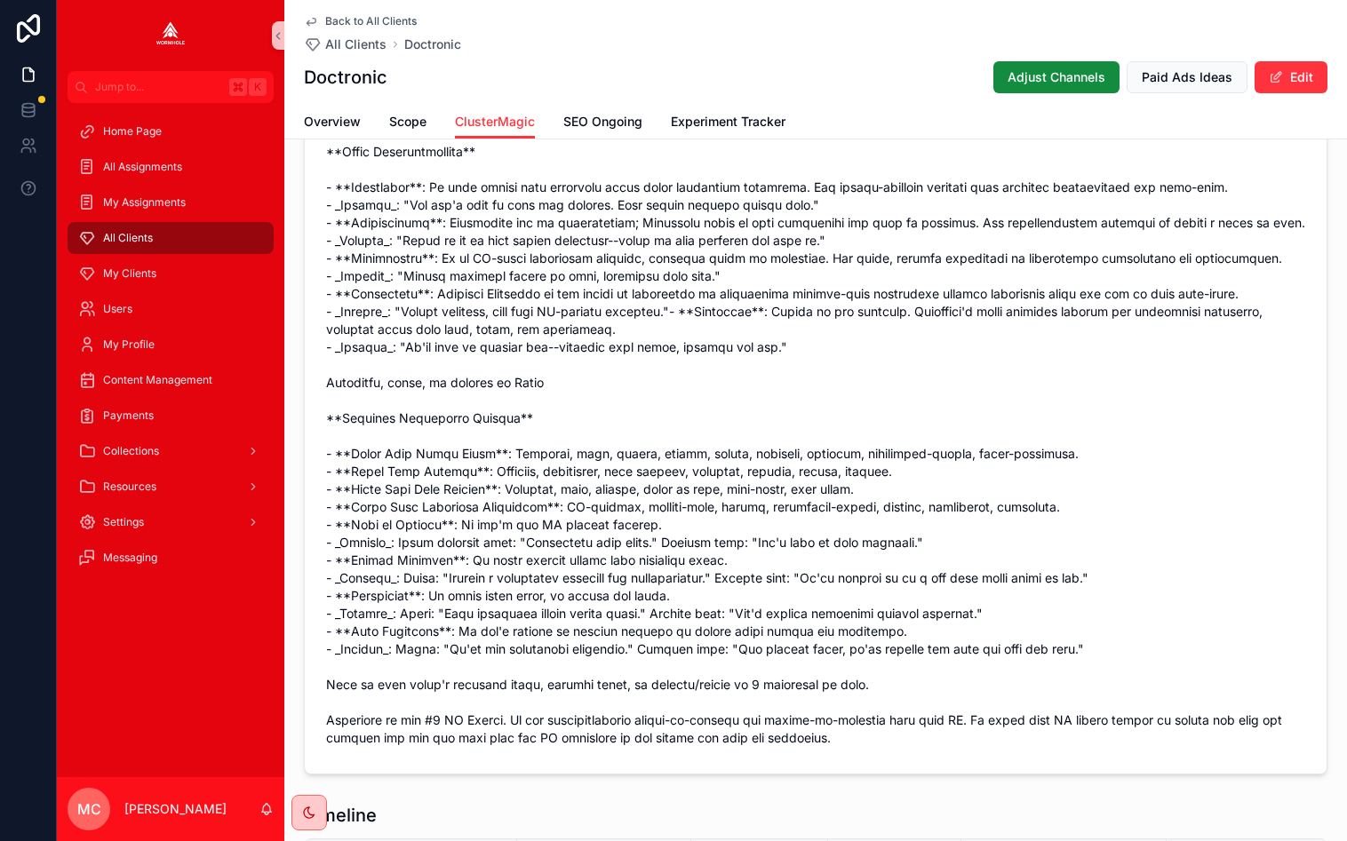
scroll to position [1195, 0]
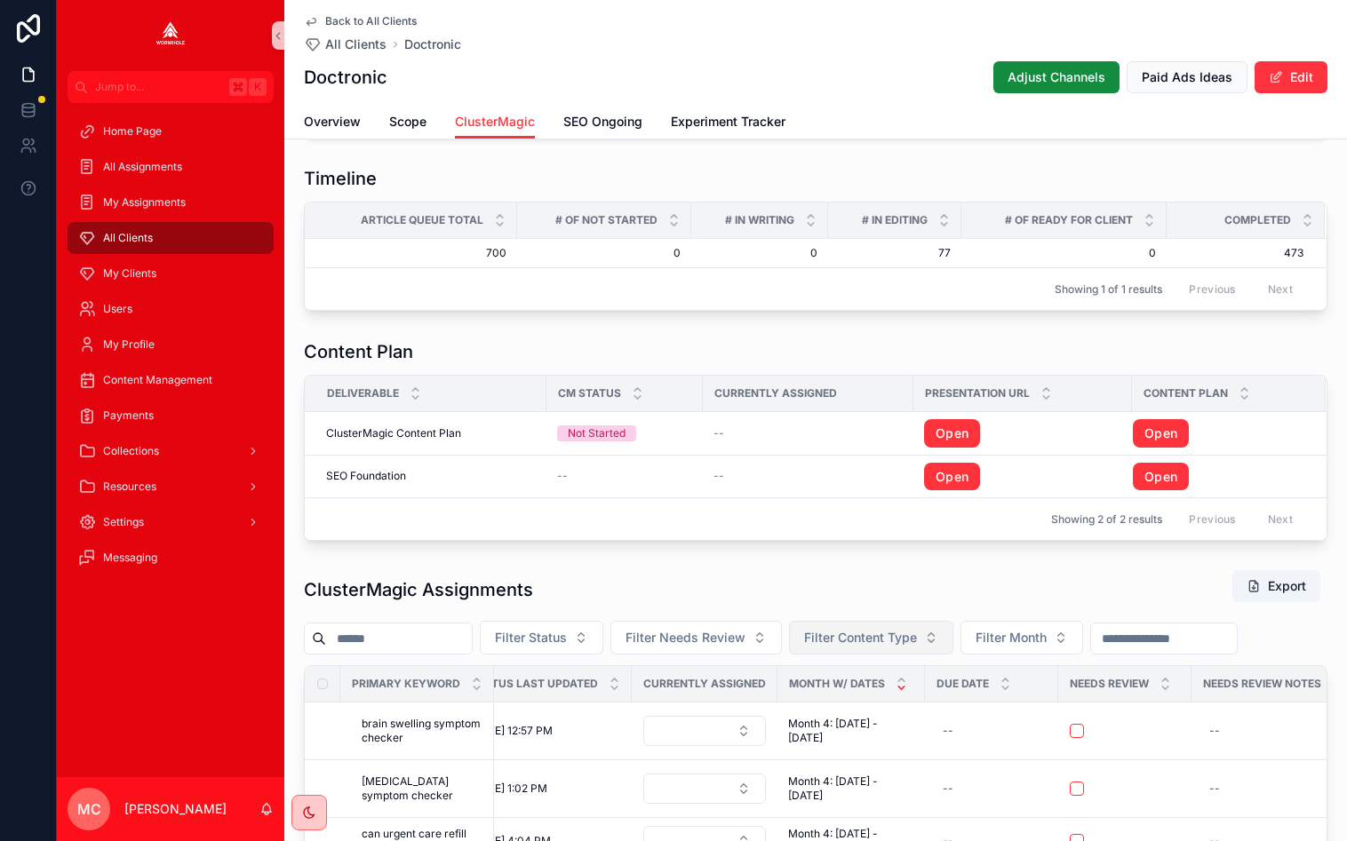
click at [878, 637] on span "Filter Content Type" at bounding box center [860, 638] width 113 height 18
click at [957, 594] on div "ClusterMagic Assignments Export" at bounding box center [815, 589] width 1023 height 41
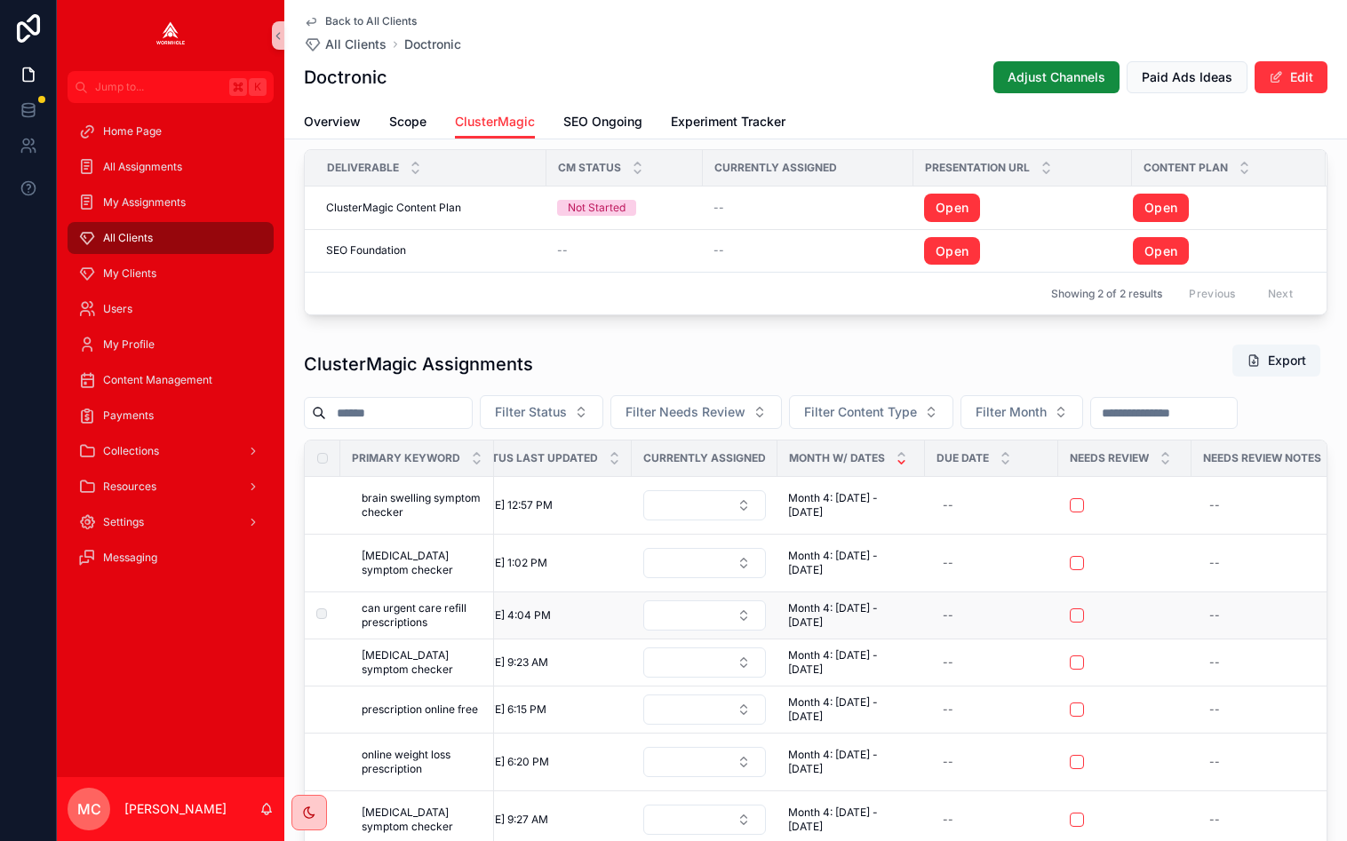
scroll to position [1772, 0]
